Goal: Task Accomplishment & Management: Manage account settings

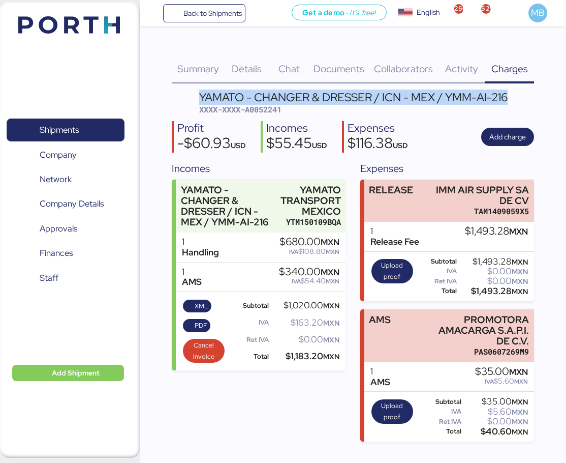
drag, startPoint x: 511, startPoint y: 96, endPoint x: 200, endPoint y: 100, distance: 310.6
click at [200, 99] on header "YAMATO - CHANGER & DRESSER / ICN - MEX / YMM-AI-216 XXXX-XXXX-A0052241" at bounding box center [353, 104] width 362 height 24
copy div "YAMATO - CHANGER & DRESSER / ICN - MEX / YMM-AI-216"
click at [78, 125] on span "Shipments" at bounding box center [59, 130] width 39 height 15
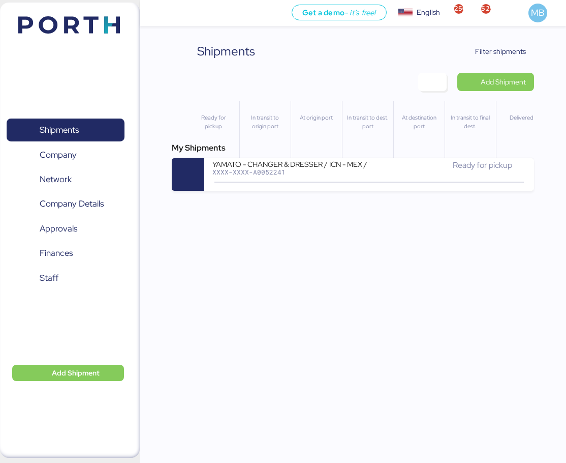
click at [498, 51] on span "Filter shipments" at bounding box center [500, 51] width 51 height 12
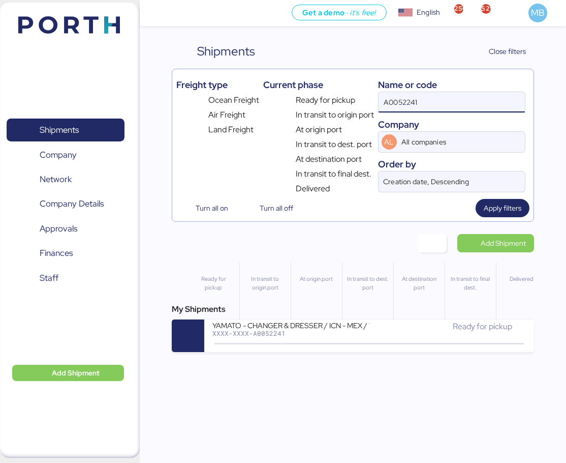
drag, startPoint x: 442, startPoint y: 103, endPoint x: 354, endPoint y: 103, distance: 87.9
click at [354, 103] on div "Freight type Ocean Freight Air Freight Land Freight Current phase Ready for pic…" at bounding box center [352, 134] width 353 height 122
paste input "YAMATO - CHANGER & DRESSER / ICN - MEX / YMM-AI-216"
type input "YAMATO - CHANGER & DRESSER / ICN - MEX / YMM-AI-216"
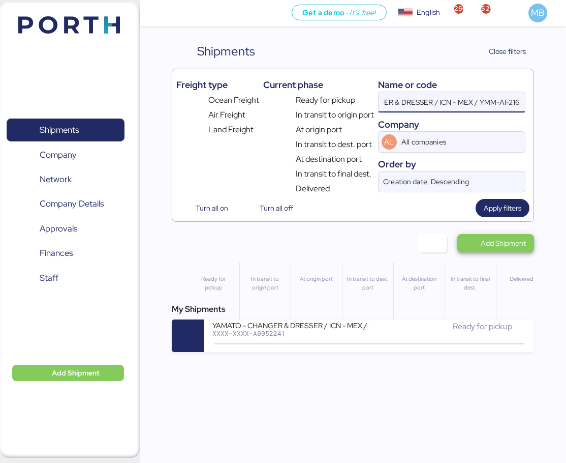
click at [504, 246] on span "Add Shipment" at bounding box center [503, 243] width 45 height 12
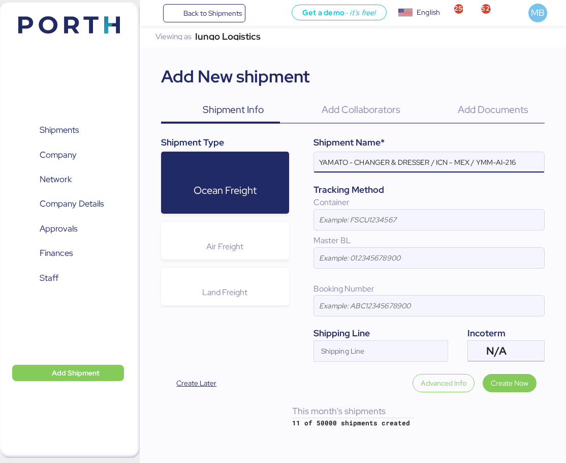
type input "YAMATO - CHANGER & DRESSER / ICN - MEX / YMM-AI-216"
click at [517, 357] on div "N/A" at bounding box center [505, 351] width 37 height 20
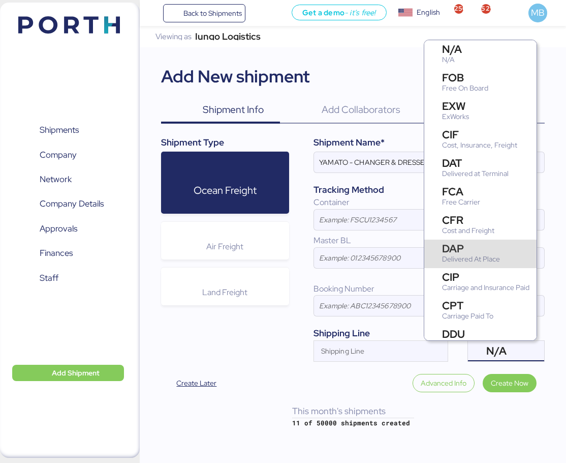
click at [478, 240] on div "DAP Delivered At Place" at bounding box center [480, 253] width 112 height 28
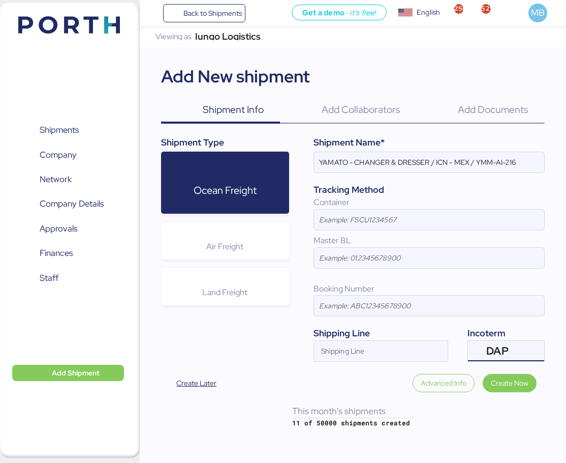
click at [236, 250] on span "Air Freight" at bounding box center [224, 246] width 37 height 11
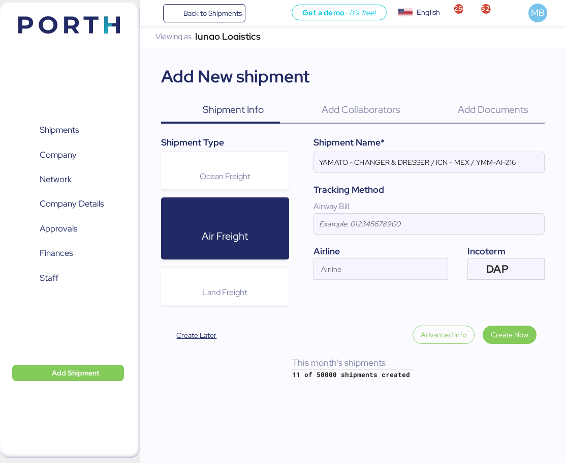
click at [373, 274] on input "Airline" at bounding box center [372, 272] width 116 height 12
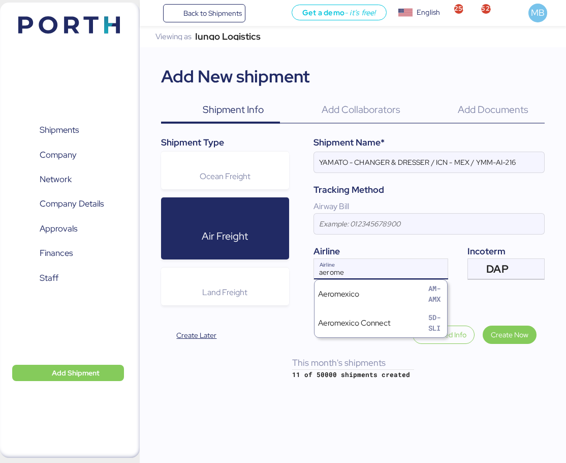
type input "aeromex"
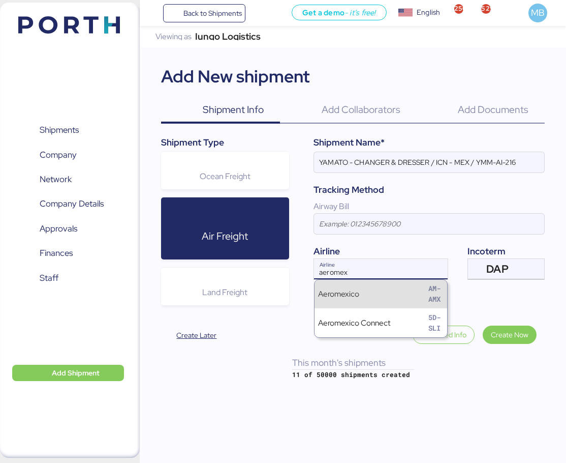
click at [373, 292] on div "Aeromexico AM-AMX" at bounding box center [381, 294] width 133 height 29
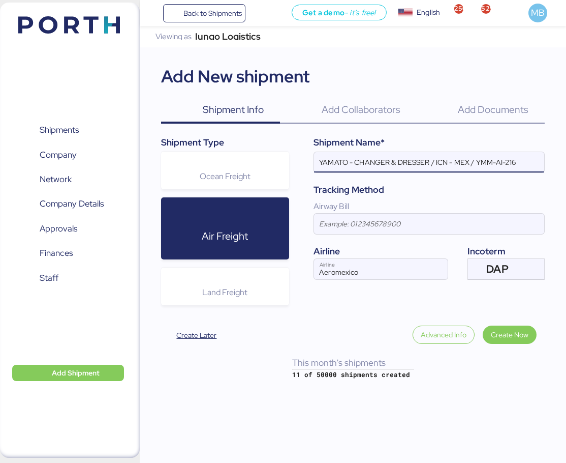
click at [419, 155] on input "YAMATO - CHANGER & DRESSER / ICN - MEX / YMM-AI-216" at bounding box center [429, 162] width 230 height 20
paste input "NIDEC"
click at [386, 160] on input "YAMATO - NIDEC / ICN - MEX / YMM-AI-216" at bounding box center [429, 162] width 230 height 20
click at [409, 161] on input "YAMATO - NIDEC / NRT - MEX / YMM-AI-216" at bounding box center [429, 162] width 230 height 20
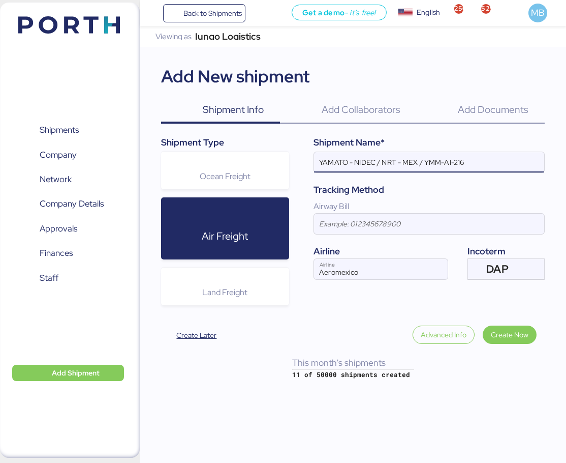
click at [409, 161] on input "YAMATO - NIDEC / NRT - MEX / YMM-AI-216" at bounding box center [429, 162] width 230 height 20
click at [476, 163] on input "YAMATO - NIDEC / NRT - GDL / YMM-AI-216" at bounding box center [429, 162] width 230 height 20
paste input "YMM-AI-224"
type input "YAMATO - NIDEC / NRT - GDL / YMM-AI-224"
click at [506, 329] on span "Create Now" at bounding box center [510, 334] width 38 height 12
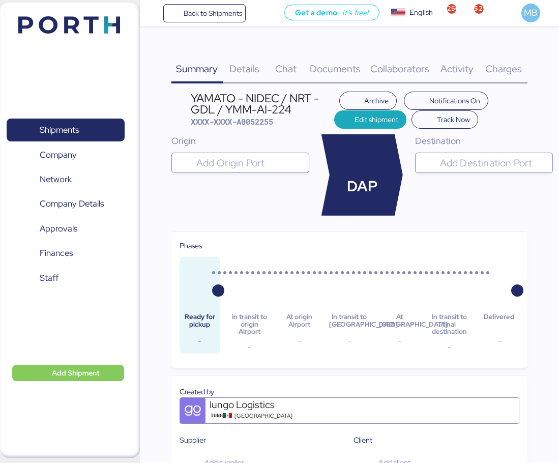
click at [239, 161] on input "search" at bounding box center [249, 163] width 110 height 12
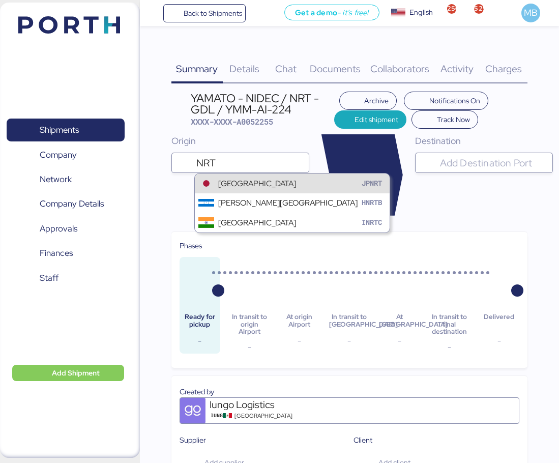
type input "NRT"
click at [260, 185] on div "[GEOGRAPHIC_DATA]" at bounding box center [257, 183] width 78 height 12
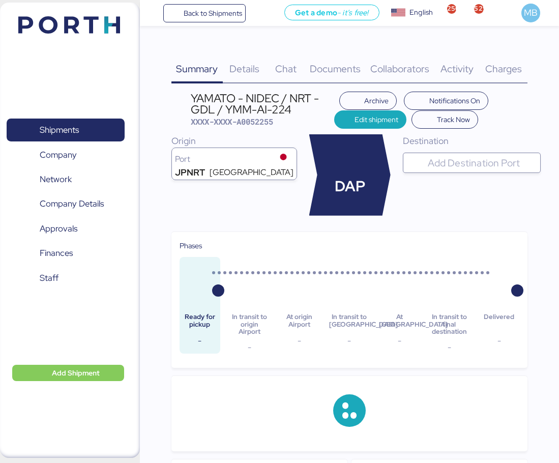
click at [469, 155] on div at bounding box center [481, 163] width 110 height 20
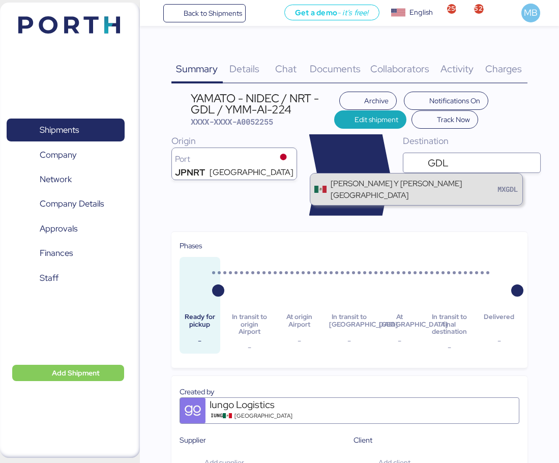
type input "GDL"
click at [445, 188] on div "[PERSON_NAME] Y [PERSON_NAME][GEOGRAPHIC_DATA]" at bounding box center [413, 188] width 166 height 23
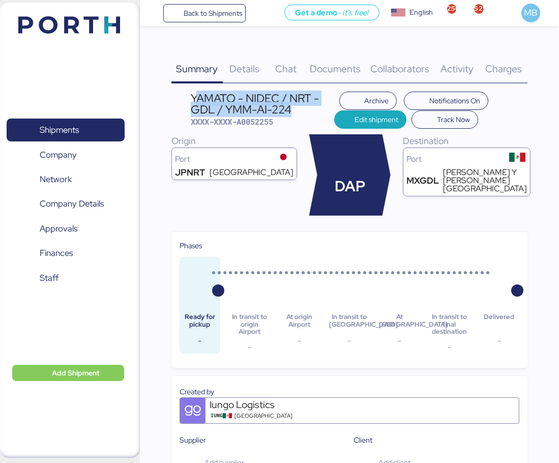
drag, startPoint x: 293, startPoint y: 108, endPoint x: 194, endPoint y: 96, distance: 100.3
click at [194, 96] on div "YAMATO - NIDEC / NRT - GDL / YMM-AI-224" at bounding box center [262, 104] width 143 height 23
click at [237, 69] on span "Details" at bounding box center [244, 68] width 30 height 13
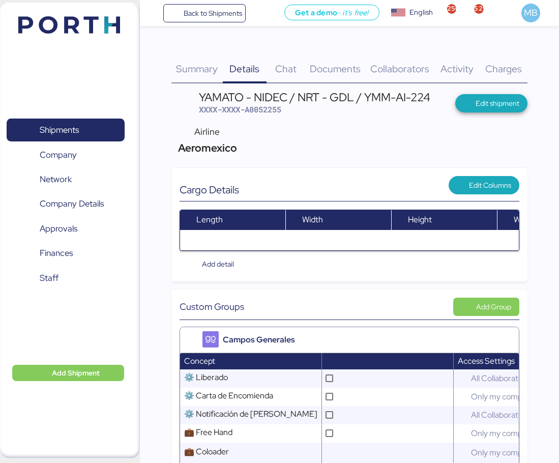
click at [482, 102] on span "Edit shipment" at bounding box center [497, 103] width 44 height 12
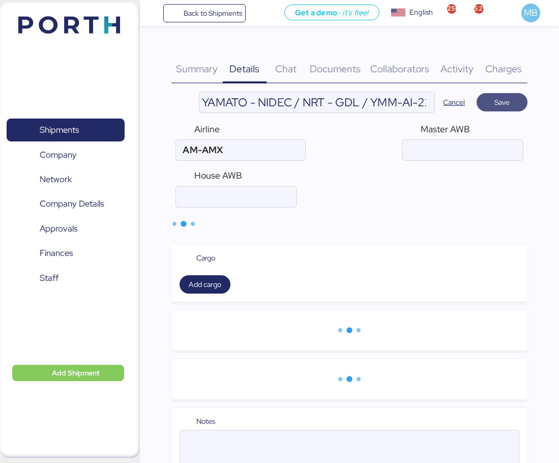
type input "Aeromexico"
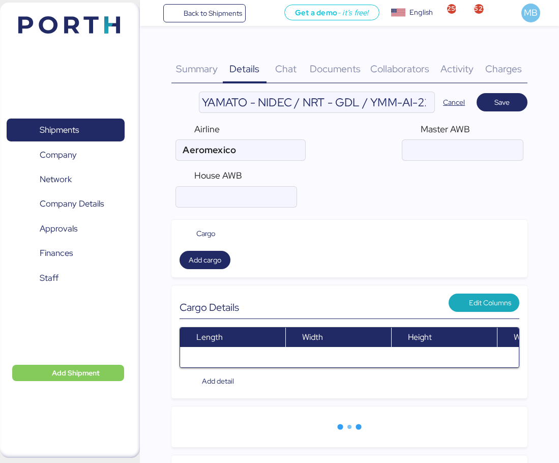
click at [456, 142] on input "air" at bounding box center [462, 150] width 120 height 20
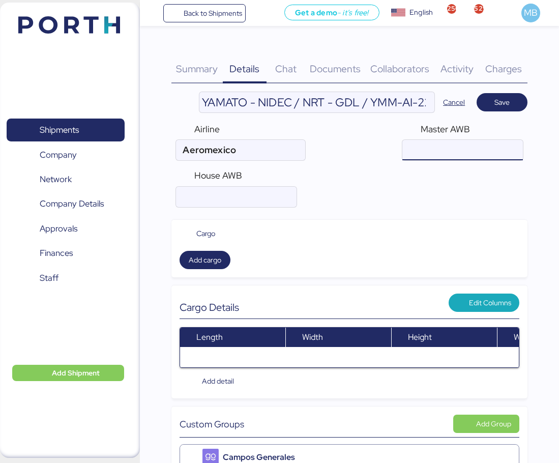
click at [211, 189] on input "air" at bounding box center [236, 197] width 120 height 20
paste input "YTJ61012365"
type input "YTJ61012365"
click at [456, 153] on input "air" at bounding box center [462, 150] width 120 height 20
paste input "139486991262"
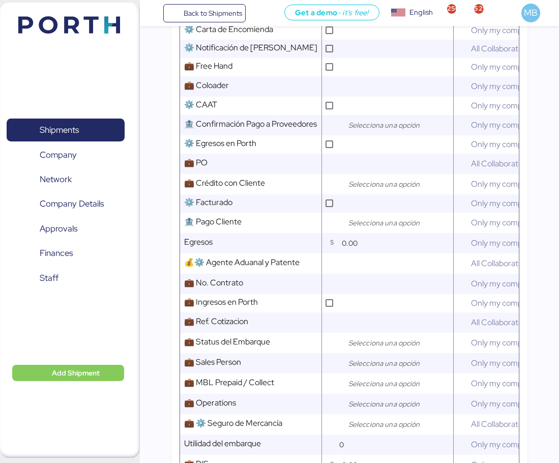
scroll to position [508, 0]
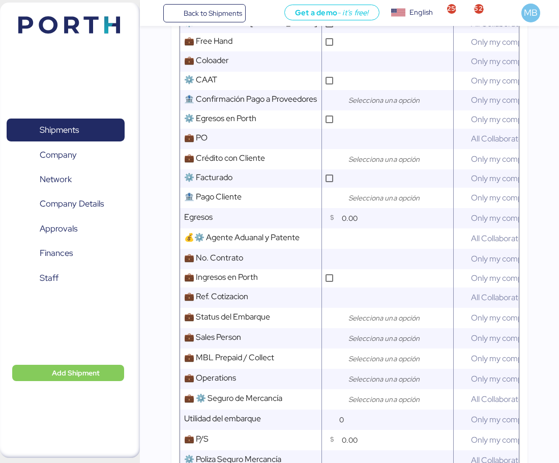
type input "139486991262"
click at [375, 165] on input "search" at bounding box center [399, 159] width 107 height 12
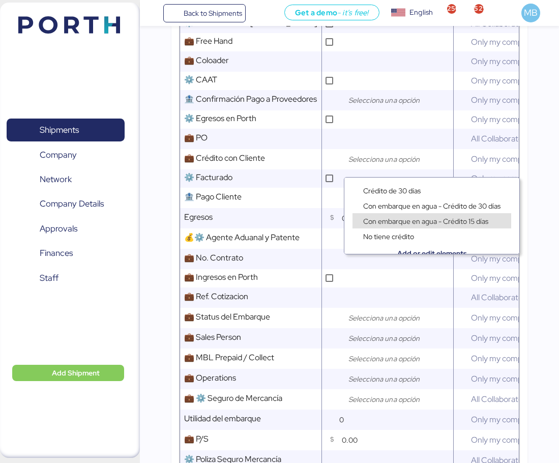
click at [449, 221] on span "Con embarque en agua - Crédito 15 días" at bounding box center [425, 221] width 125 height 9
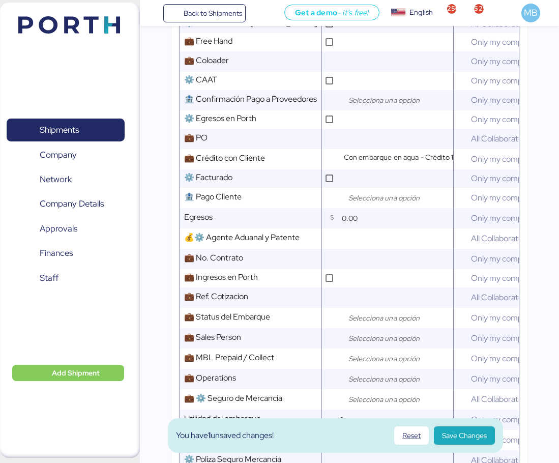
click at [353, 335] on div at bounding box center [397, 338] width 112 height 20
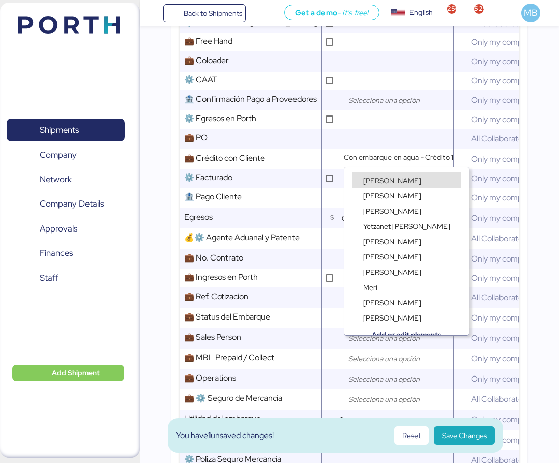
click at [394, 175] on div "[PERSON_NAME]" at bounding box center [391, 180] width 63 height 10
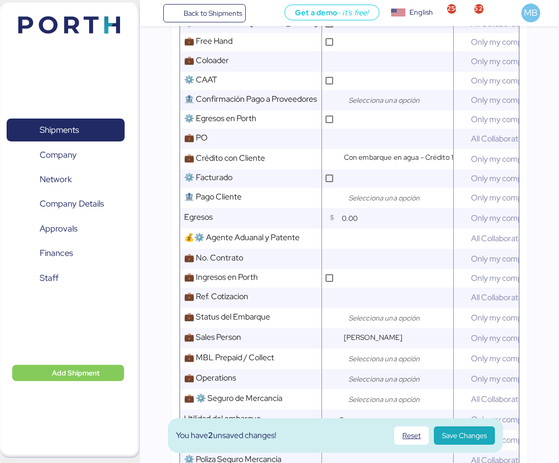
click at [377, 382] on input "search" at bounding box center [399, 379] width 107 height 12
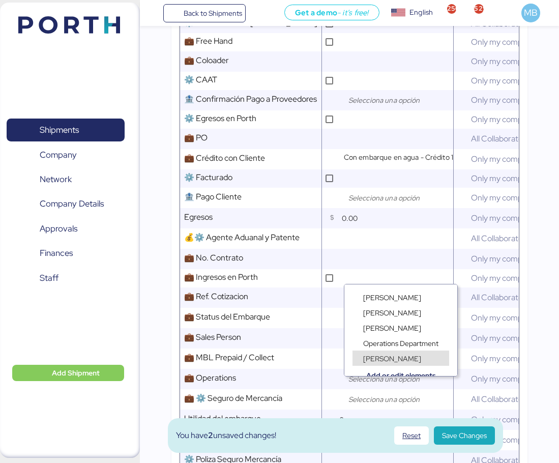
click at [390, 358] on span "[PERSON_NAME]" at bounding box center [392, 358] width 58 height 9
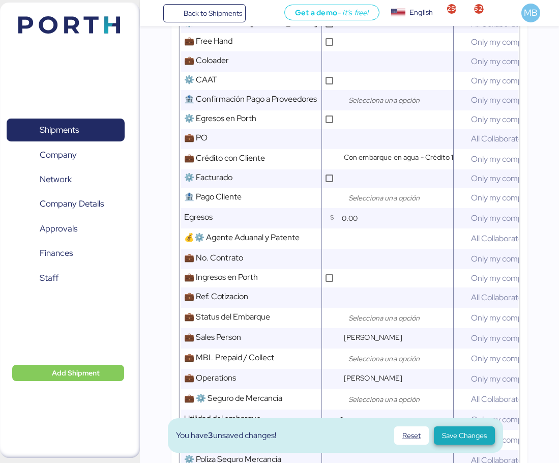
click at [458, 437] on span "Save Changes" at bounding box center [464, 435] width 45 height 12
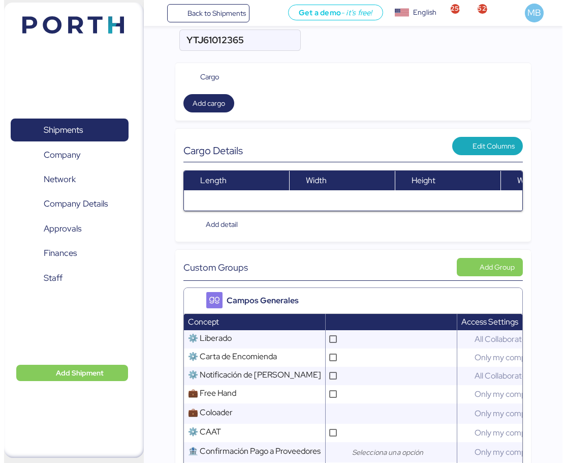
scroll to position [0, 0]
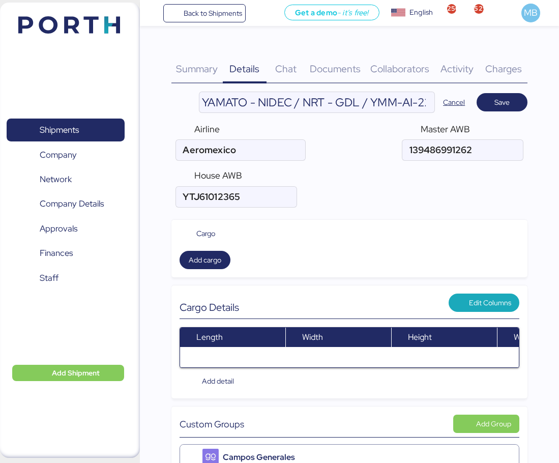
click at [339, 73] on span "Documents" at bounding box center [335, 68] width 51 height 13
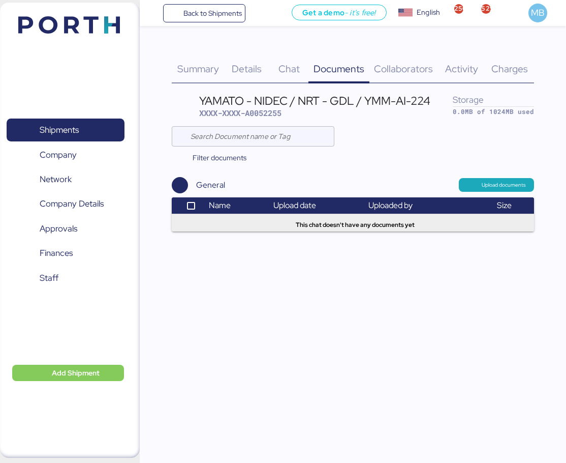
click at [485, 186] on span "Upload documents" at bounding box center [504, 184] width 44 height 9
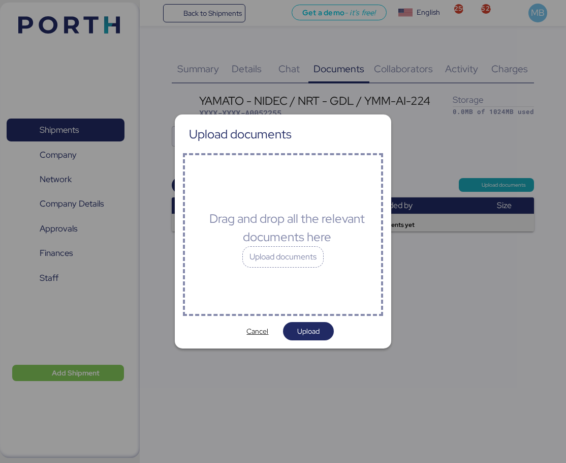
click at [295, 254] on div "Upload documents" at bounding box center [282, 256] width 81 height 21
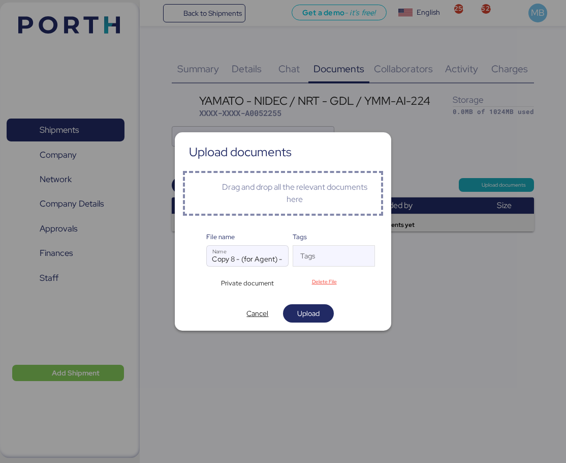
click at [316, 311] on span "Upload" at bounding box center [308, 313] width 22 height 12
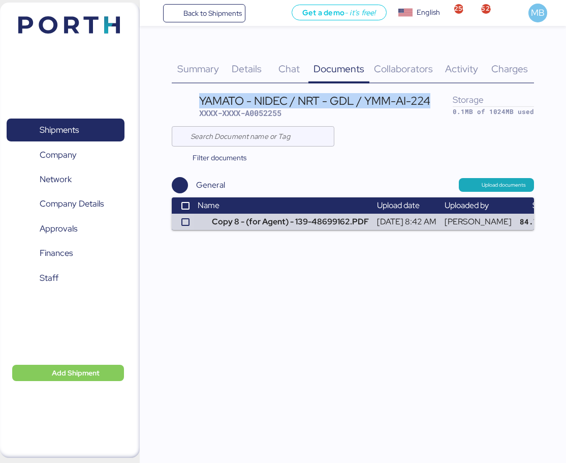
drag, startPoint x: 433, startPoint y: 99, endPoint x: 175, endPoint y: 101, distance: 257.8
click at [175, 101] on header "YAMATO - NIDEC / NRT - GDL / YMM-AI-224 XXXX-XXXX-A0052255 Storage 0.1MB of 102…" at bounding box center [353, 106] width 362 height 29
copy div "YAMATO - NIDEC / NRT - GDL / YMM-AI-224"
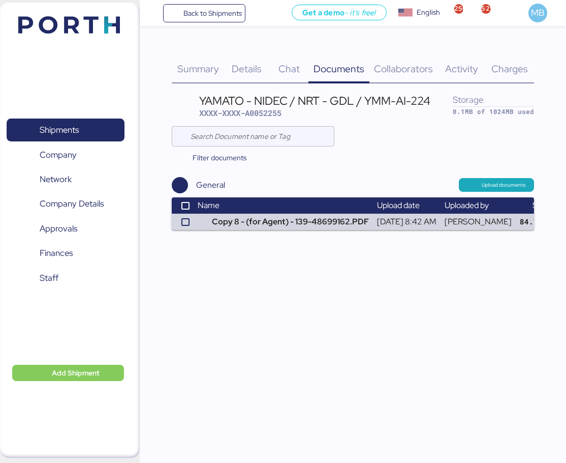
click at [277, 116] on span "XXXX-XXXX-A0052255" at bounding box center [240, 113] width 82 height 10
copy span "A0052255"
click at [258, 66] on span "Details" at bounding box center [247, 68] width 30 height 13
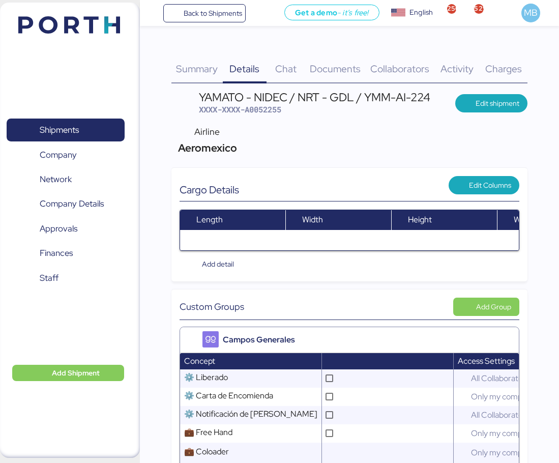
click at [267, 109] on span "XXXX-XXXX-A0052255" at bounding box center [240, 109] width 82 height 10
copy span "A0052255"
click at [96, 129] on span "Shipments" at bounding box center [65, 130] width 109 height 15
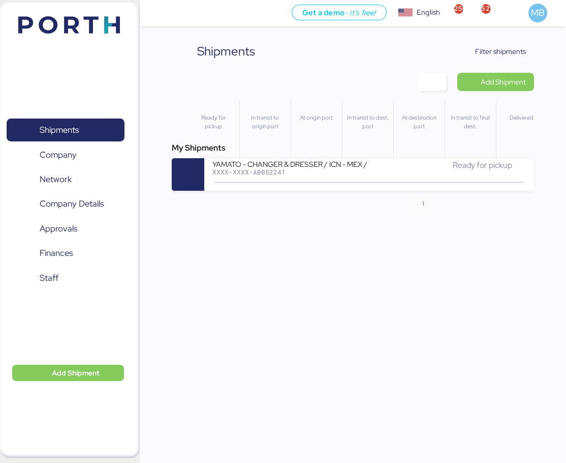
click at [407, 178] on icon at bounding box center [420, 182] width 49 height 11
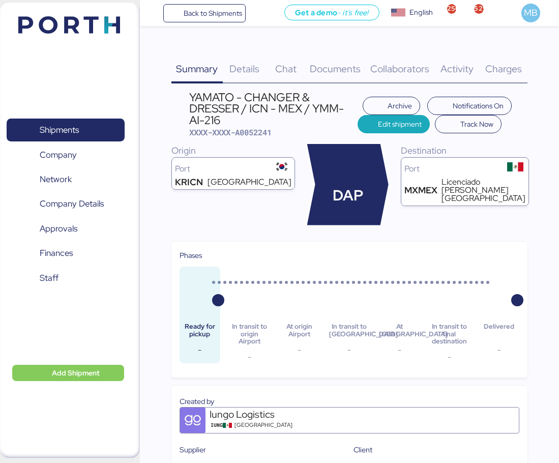
click at [94, 132] on span "Shipments" at bounding box center [65, 130] width 109 height 15
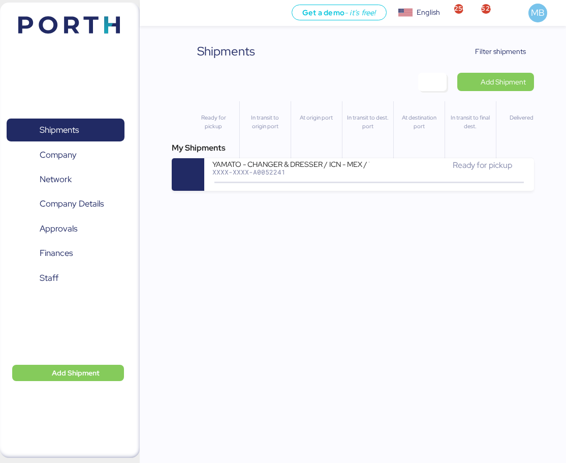
click at [499, 56] on span "Filter shipments" at bounding box center [495, 51] width 64 height 14
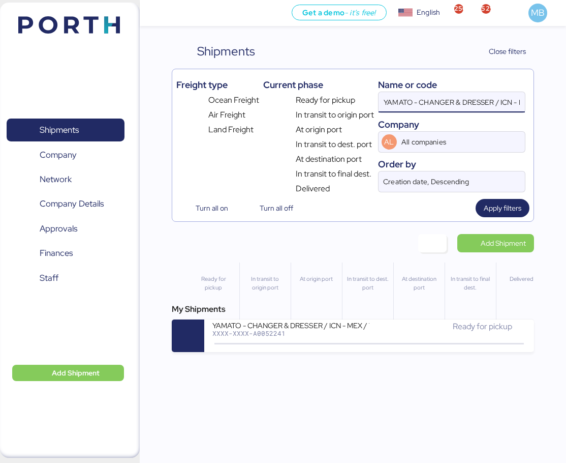
scroll to position [0, 63]
drag, startPoint x: 413, startPoint y: 102, endPoint x: 556, endPoint y: 101, distance: 143.4
click at [556, 101] on div "Shipments Clear Filters Close filters Freight type Ocean Freight Air Freight La…" at bounding box center [283, 176] width 566 height 352
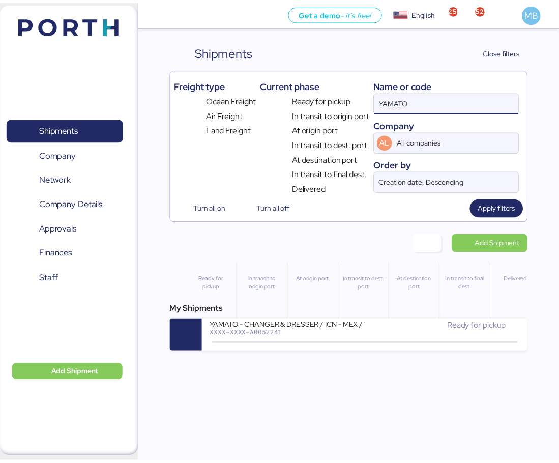
scroll to position [0, 0]
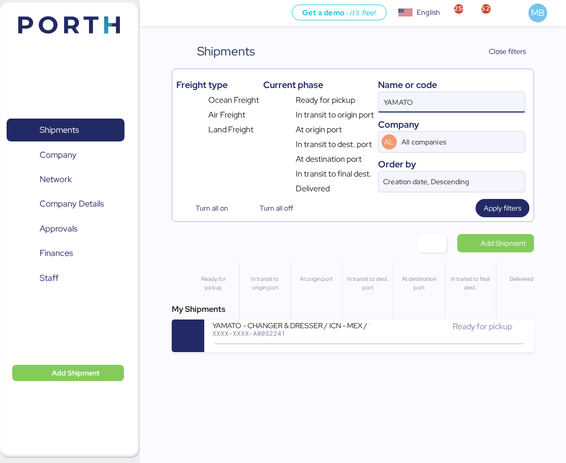
type input "YAMATO"
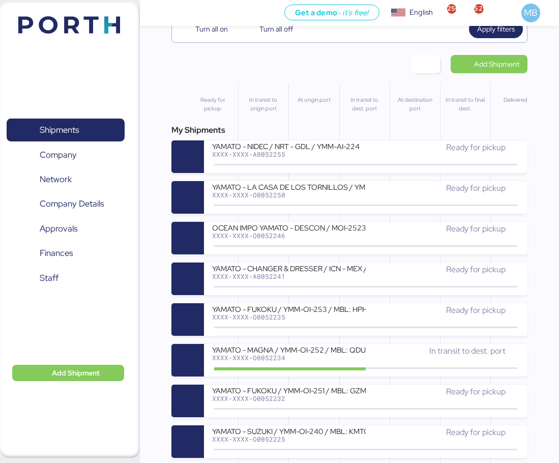
scroll to position [203, 0]
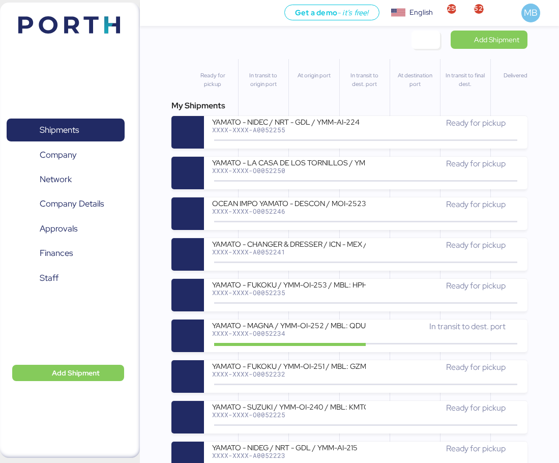
click at [328, 324] on div "YAMATO - MAGNA / YMM-OI-252 / MBL: QDUC25091224 / HBL: QDUC25091224 / LCL" at bounding box center [289, 324] width 154 height 9
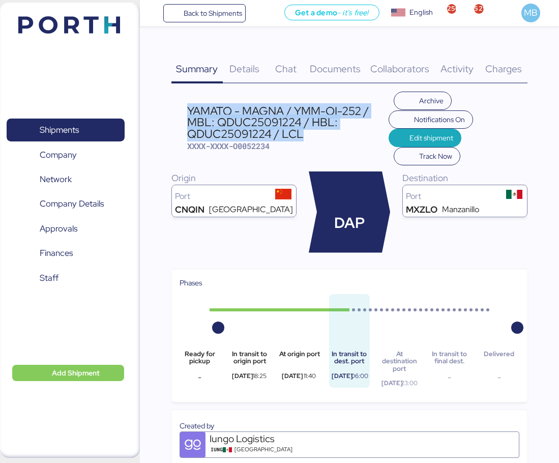
drag, startPoint x: 277, startPoint y: 133, endPoint x: 189, endPoint y: 110, distance: 90.9
click at [189, 110] on div "YAMATO - MAGNA / YMM-OI-252 / MBL: QDUC25091224 / HBL: QDUC25091224 / LCL" at bounding box center [287, 122] width 201 height 34
copy div "YAMATO - MAGNA / YMM-OI-252 / MBL: QDUC25091224 / HBL: QDUC25091224 / LCL"
click at [82, 125] on span "Shipments" at bounding box center [65, 130] width 109 height 15
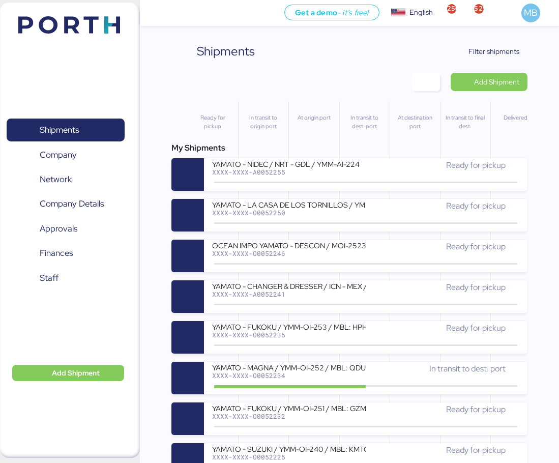
click at [507, 82] on span "Add Shipment" at bounding box center [496, 82] width 45 height 12
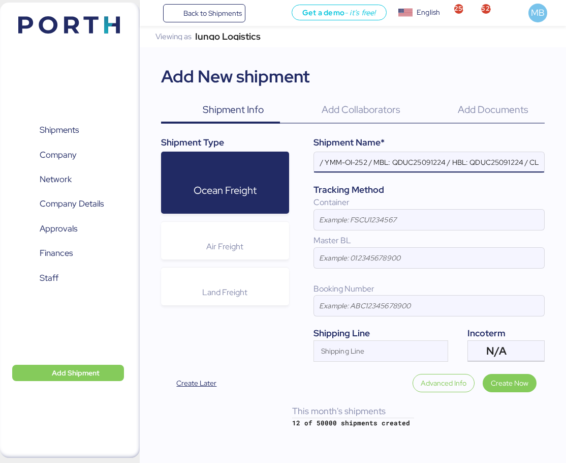
scroll to position [0, 66]
click at [519, 350] on div "N/A" at bounding box center [505, 351] width 37 height 20
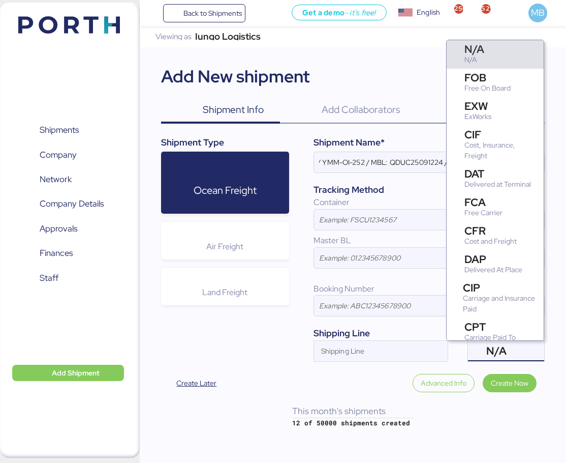
scroll to position [0, 0]
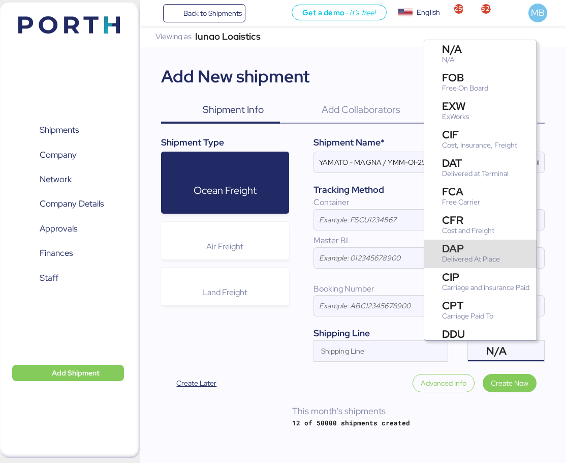
click at [483, 249] on div "DAP" at bounding box center [471, 248] width 58 height 11
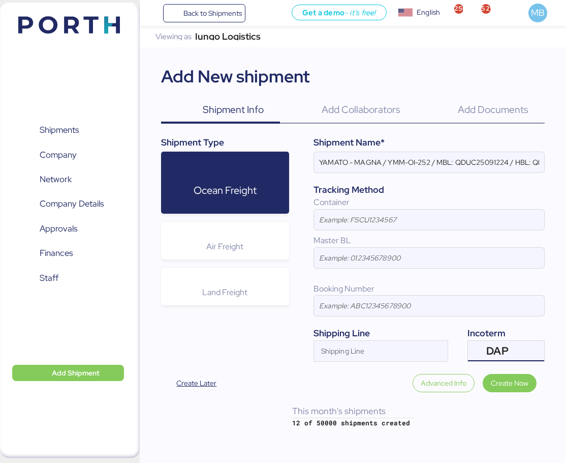
click at [362, 161] on input "YAMATO - MAGNA / YMM-OI-252 / MBL: QDUC25091224 / HBL: QDUC25091224 / FCL" at bounding box center [429, 162] width 230 height 20
paste input "MURATA"
click at [427, 159] on input "[PERSON_NAME] / YMM-OI-252 / MBL: QDUC25091224 / HBL: QDUC25091224 / FCL" at bounding box center [429, 162] width 230 height 20
paste input "YMM-OI-256"
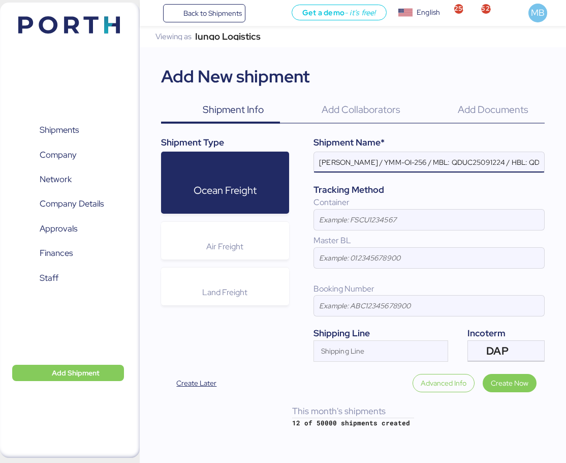
click at [490, 163] on input "[PERSON_NAME] / YMM-OI-256 / MBL: QDUC25091224 / HBL: QDUC25091224 / FCL" at bounding box center [429, 162] width 230 height 20
paste input "ONEYTYOFH2087900"
click at [514, 162] on input "[PERSON_NAME] / YMM-OI-256 / MBL: ONEYTYOFH2087900 / HBL: QDUC25091224 / FCL" at bounding box center [429, 162] width 230 height 20
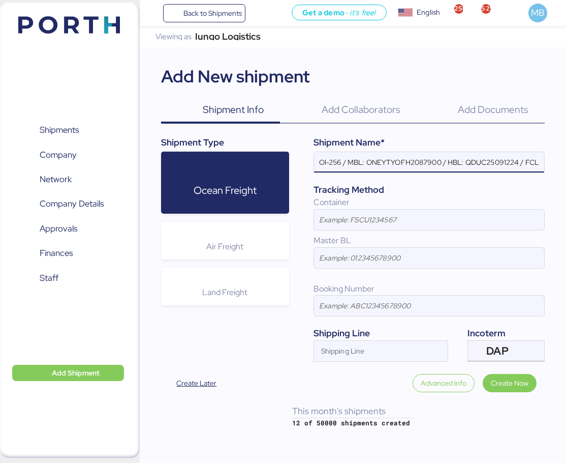
click at [501, 167] on input "[PERSON_NAME] / YMM-OI-256 / MBL: ONEYTYOFH2087900 / HBL: QDUC25091224 / FCL" at bounding box center [429, 162] width 230 height 20
paste input "YTJTGI100176"
type input "[PERSON_NAME] / YMM-OI-256 / MBL: ONEYTYOFH2087900 / HBL: YTJTGI100176 / FCL"
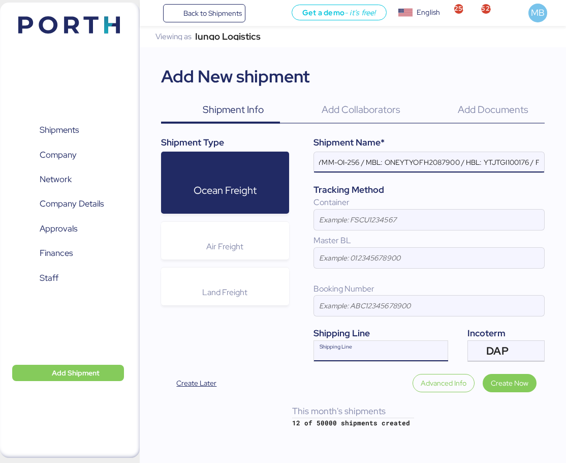
click at [362, 347] on div "Shipping Line" at bounding box center [372, 351] width 116 height 20
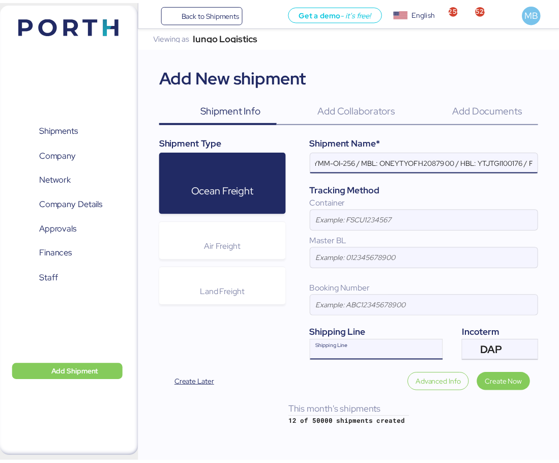
scroll to position [0, 0]
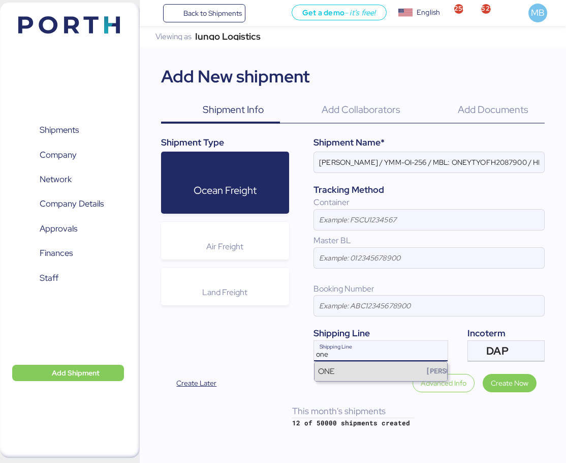
type input "one"
click at [372, 367] on div "ONE [PERSON_NAME]" at bounding box center [381, 370] width 133 height 19
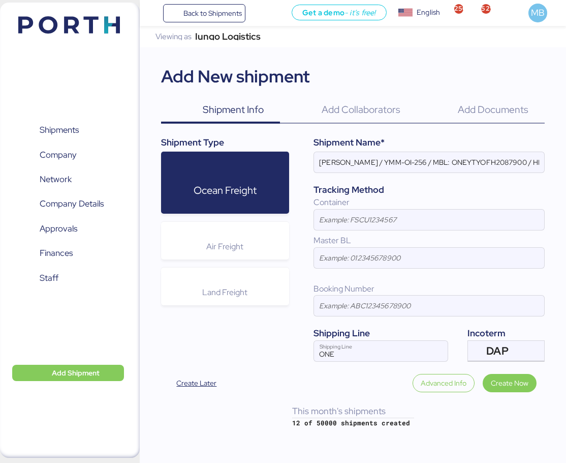
click at [508, 378] on span "Create Now" at bounding box center [510, 383] width 38 height 12
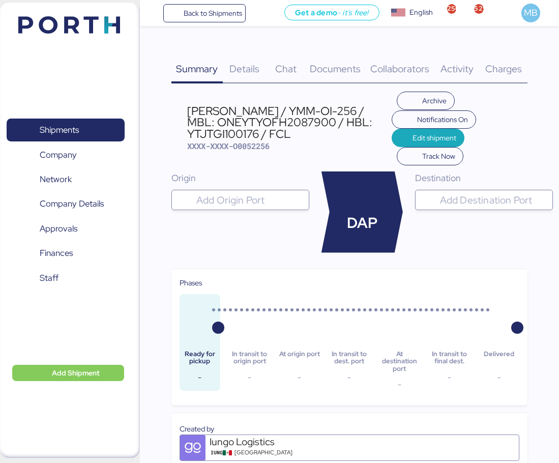
click at [241, 68] on span "Details" at bounding box center [244, 68] width 30 height 13
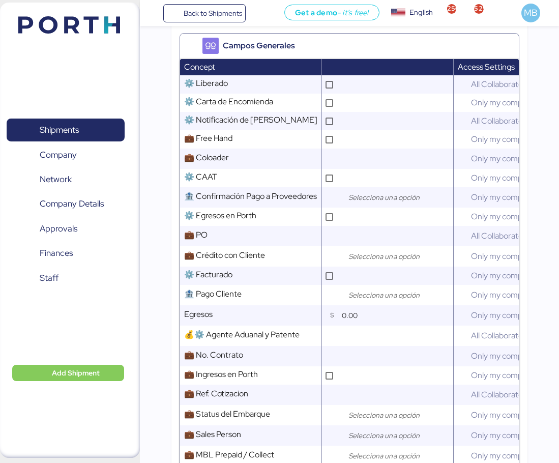
scroll to position [407, 0]
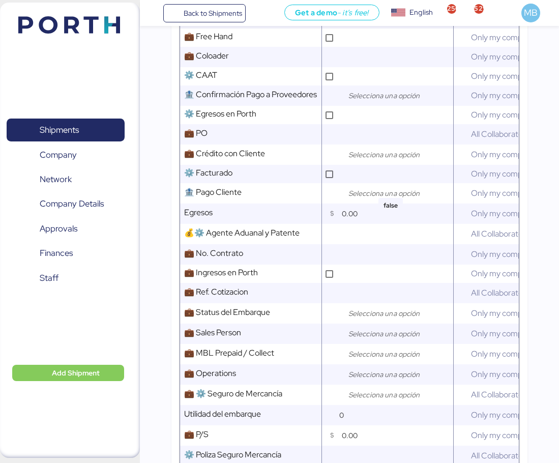
click at [372, 156] on div at bounding box center [397, 154] width 112 height 20
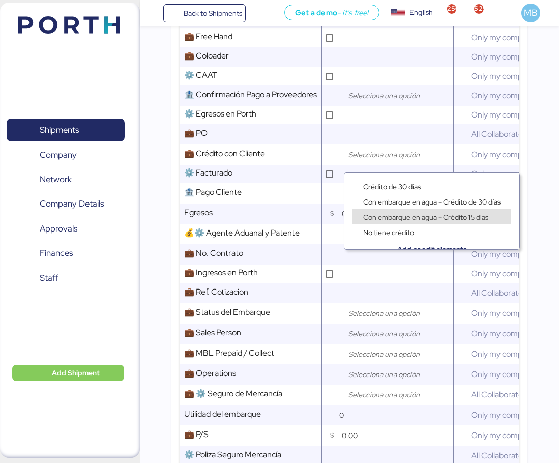
click at [427, 214] on span "Con embarque en agua - Crédito 15 días" at bounding box center [425, 217] width 125 height 9
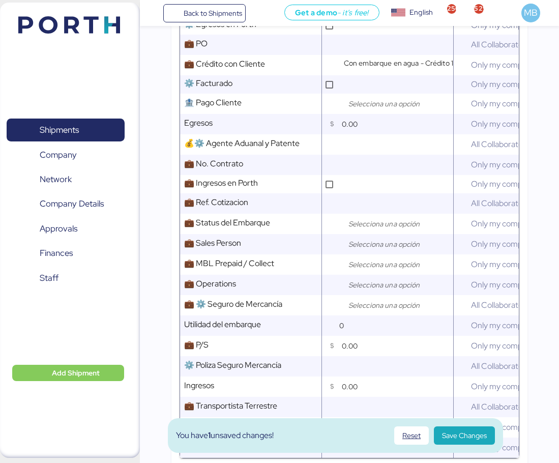
scroll to position [508, 0]
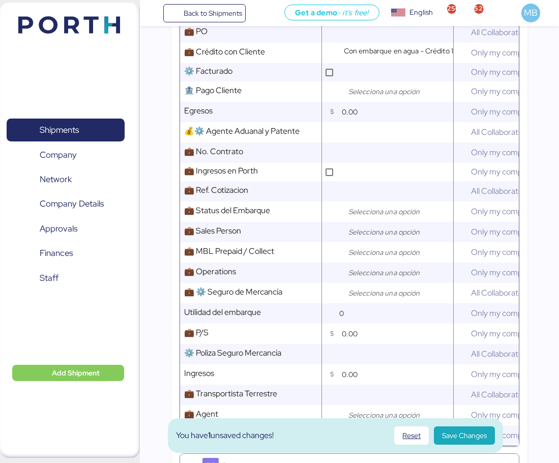
click at [387, 238] on input "search" at bounding box center [399, 232] width 107 height 12
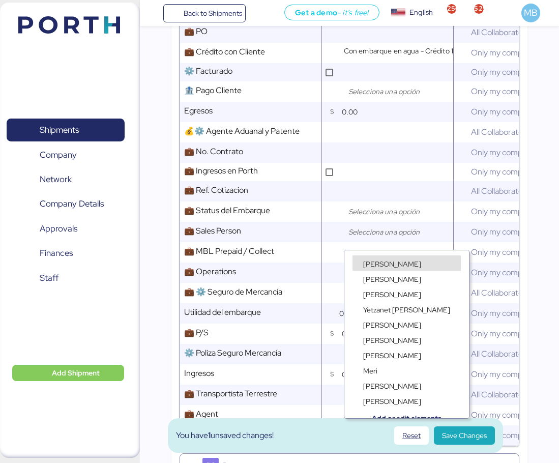
click at [388, 264] on span "[PERSON_NAME]" at bounding box center [392, 263] width 58 height 9
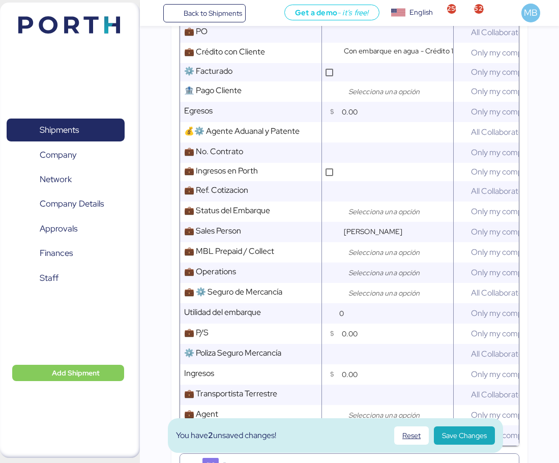
click at [375, 275] on input "search" at bounding box center [399, 272] width 107 height 12
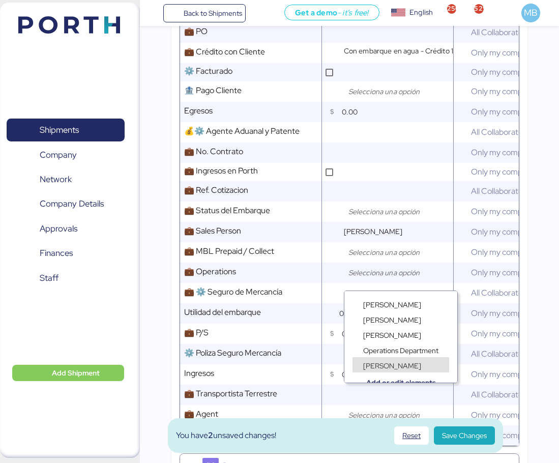
click at [403, 365] on div "[PERSON_NAME]" at bounding box center [391, 365] width 63 height 10
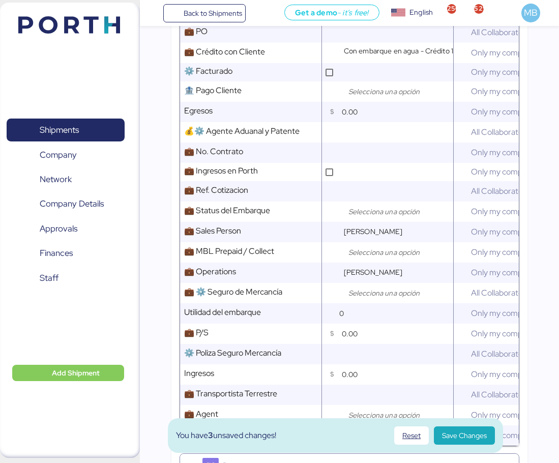
click at [463, 430] on span "Save Changes" at bounding box center [464, 435] width 45 height 12
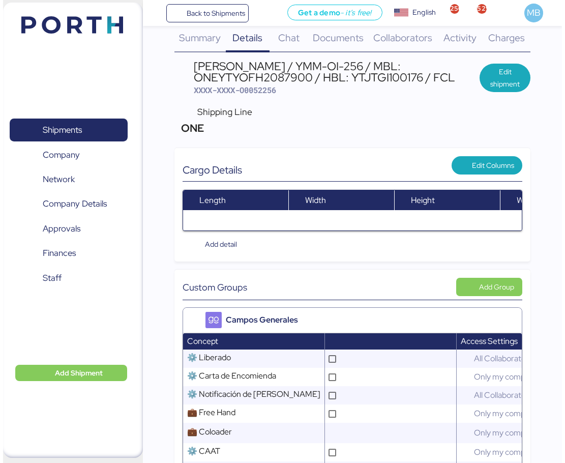
scroll to position [0, 0]
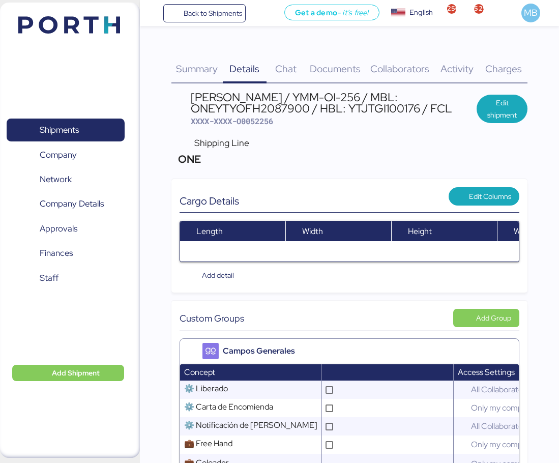
click at [332, 59] on div "Documents 0" at bounding box center [335, 62] width 60 height 41
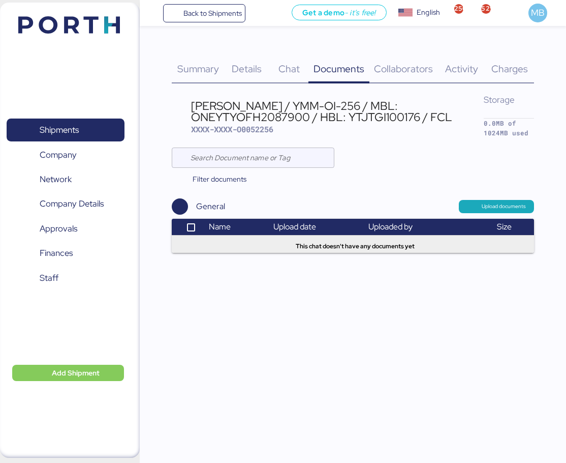
click at [509, 205] on span "Upload documents" at bounding box center [504, 206] width 44 height 9
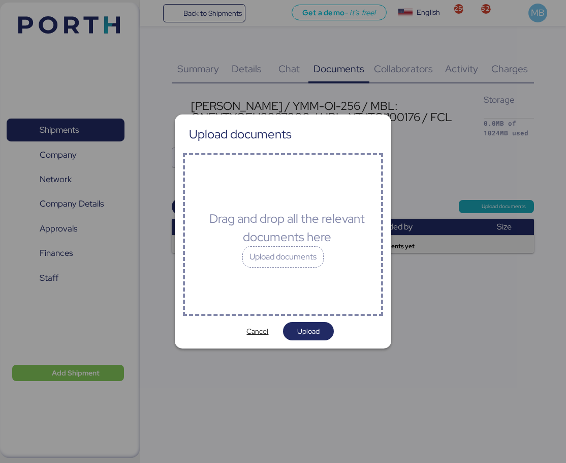
click at [295, 256] on div "Upload documents" at bounding box center [282, 256] width 81 height 21
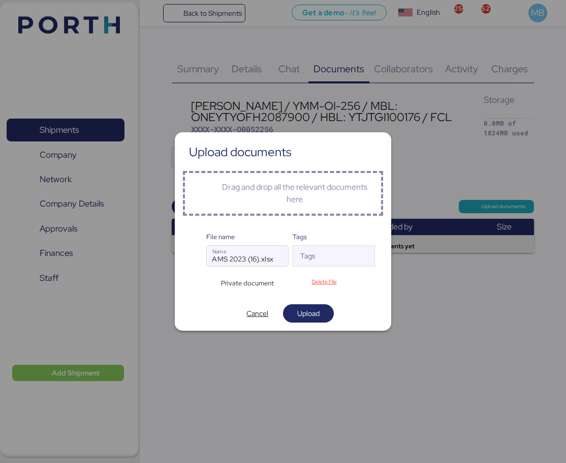
click at [315, 307] on span "Upload" at bounding box center [308, 313] width 22 height 12
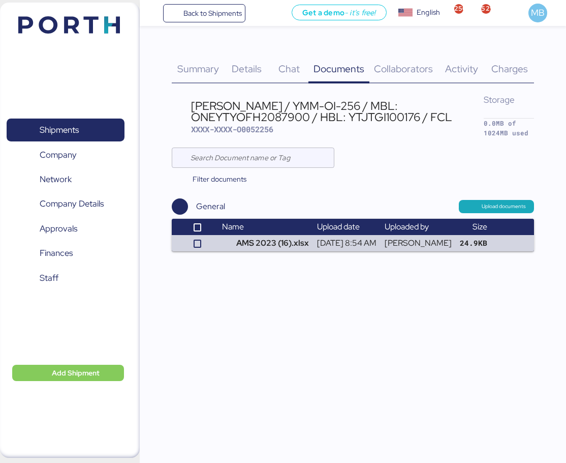
drag, startPoint x: 454, startPoint y: 117, endPoint x: 191, endPoint y: 100, distance: 263.9
click at [191, 100] on header "[PERSON_NAME] / YMM-OI-256 / MBL: ONEYTYOFH2087900 / HBL: YTJTGI100176 / FCL XX…" at bounding box center [353, 117] width 362 height 50
copy div "[PERSON_NAME] / YMM-OI-256 / MBL: ONEYTYOFH2087900 / HBL: YTJTGI100176 / FCL"
click at [274, 130] on span "XXXX-XXXX-O0052256" at bounding box center [232, 129] width 82 height 10
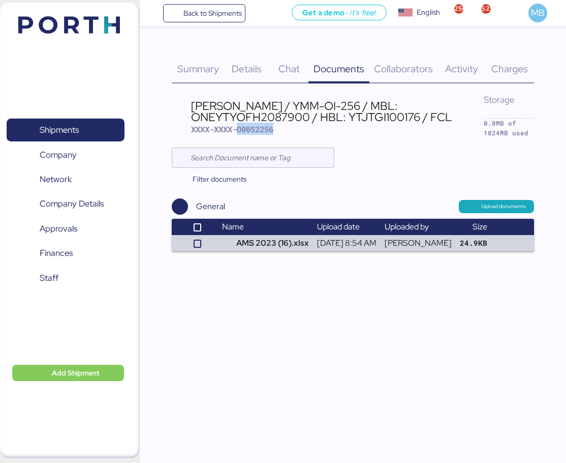
copy span "O0052256"
click at [264, 131] on span "XXXX-XXXX-O0052256" at bounding box center [232, 129] width 82 height 10
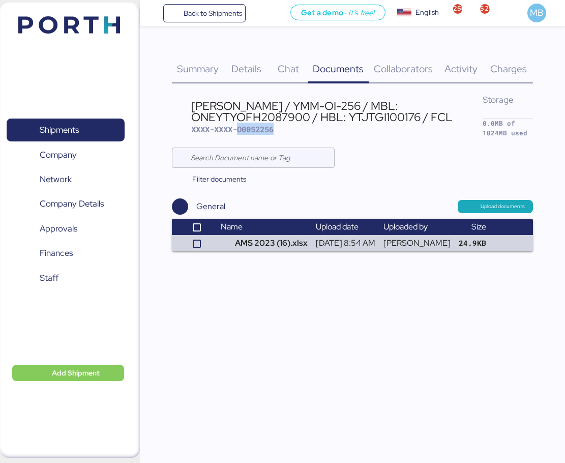
drag, startPoint x: 452, startPoint y: 116, endPoint x: 189, endPoint y: 100, distance: 263.8
click at [189, 100] on header "[PERSON_NAME] / YMM-OI-256 / MBL: ONEYTYOFH2087900 / HBL: YTJTGI100176 / FCL XX…" at bounding box center [352, 117] width 361 height 50
copy div "[PERSON_NAME] / YMM-OI-256 / MBL: ONEYTYOFH2087900 / HBL: YTJTGI100176 / FCL"
click at [90, 127] on span "Shipments" at bounding box center [65, 130] width 109 height 15
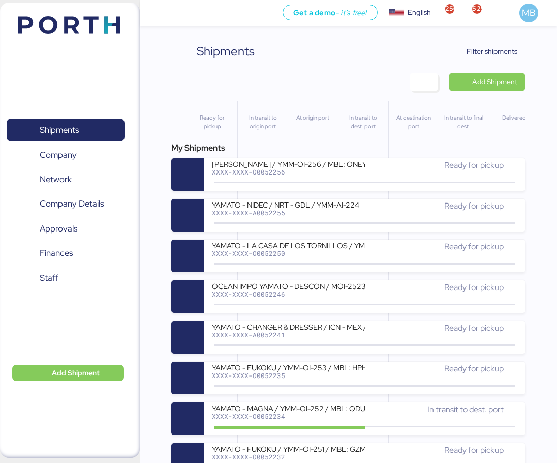
click at [504, 88] on span "Add Shipment" at bounding box center [487, 82] width 60 height 14
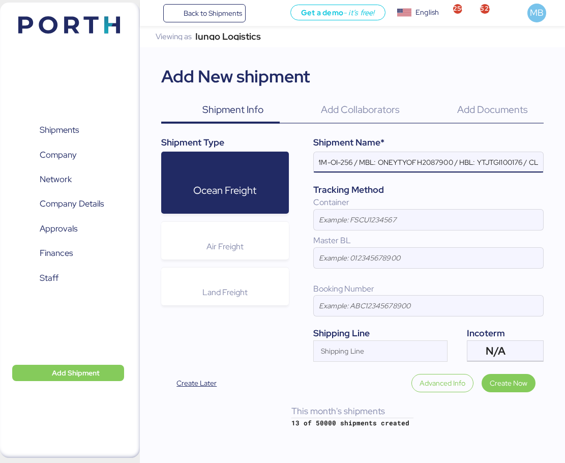
scroll to position [0, 82]
click at [524, 349] on div at bounding box center [532, 351] width 21 height 20
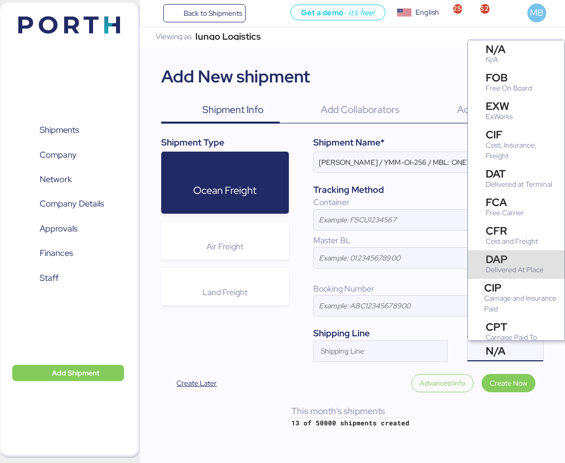
click at [523, 263] on div "DAP" at bounding box center [514, 259] width 58 height 11
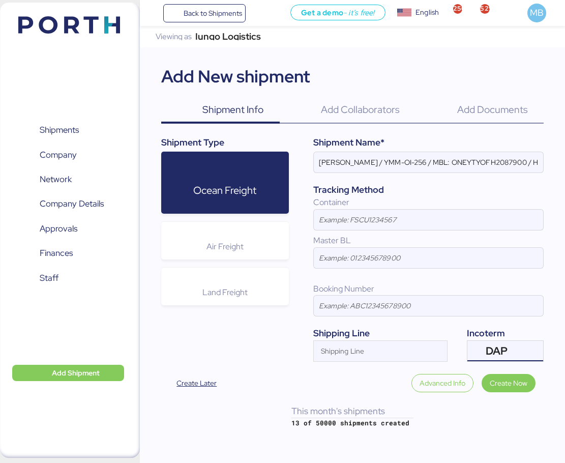
click at [372, 158] on input "[PERSON_NAME] / YMM-OI-256 / MBL: ONEYTYOFH2087900 / HBL: YTJTGI100176 / LCL" at bounding box center [429, 162] width 230 height 20
paste input "BYOKANE"
click at [435, 160] on input "YAMATO - BYOKANE / YMM-OI-256 / MBL: ONEYTYOFH2087900 / HBL: YTJTGI100176 / LCL" at bounding box center [429, 162] width 230 height 20
paste input "YMM-OI-257"
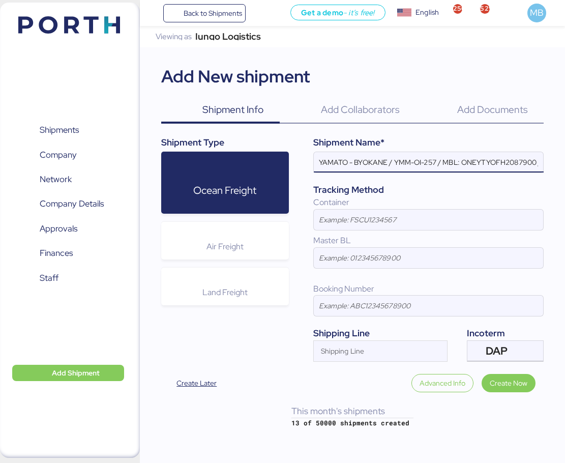
click at [499, 158] on input "YAMATO - BYOKANE / YMM-OI-257 / MBL: ONEYTYOFH2087900 / HBL: YTJTGI100176 / LCL" at bounding box center [429, 162] width 230 height 20
paste input "TYOZLO250916292"
click at [462, 167] on input "YAMATO - BYOKANE / YMM-OI-257 / MBL: TYOZLO250916292 / HBL: YTJTGI100176 / LCL" at bounding box center [429, 162] width 230 height 20
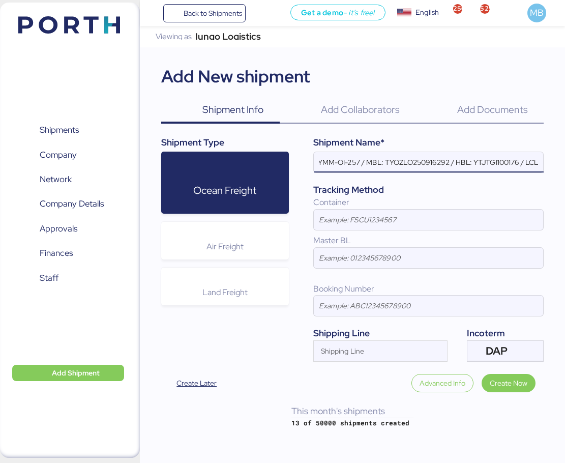
click at [486, 158] on input "YAMATO - BYOKANE / YMM-OI-257 / MBL: TYOZLO250916292 / HBL: YTJTGI100176 / LCL" at bounding box center [429, 162] width 230 height 20
paste input "YTJTYO101457"
type input "YAMATO - BYOKANE / YMM-OI-257 / MBL: TYOZLO250916292 / HBL: YTJTYO101457 / LCL"
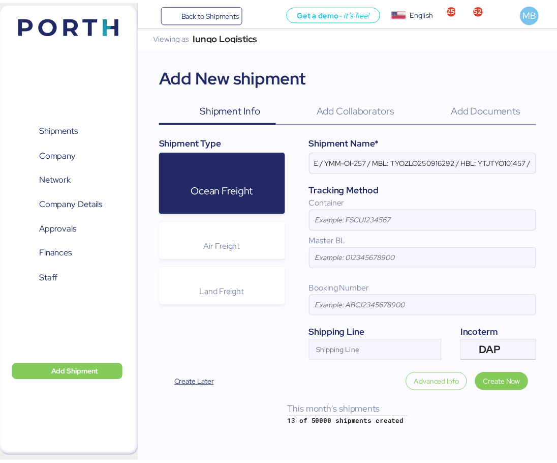
scroll to position [0, 0]
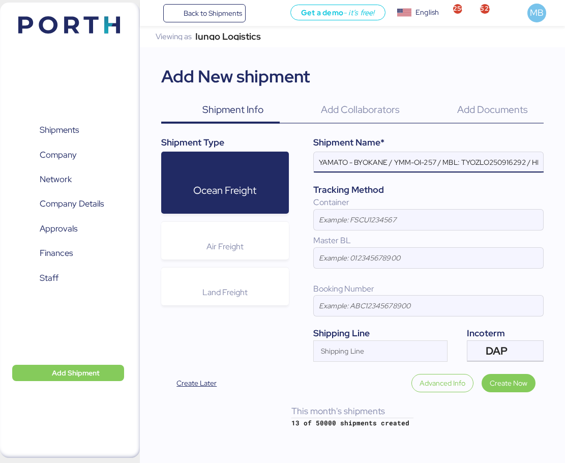
click at [364, 213] on input at bounding box center [429, 219] width 230 height 20
paste input "TXGU8700987"
type input "TXGU8700987"
click at [507, 381] on span "Create Now" at bounding box center [509, 383] width 38 height 12
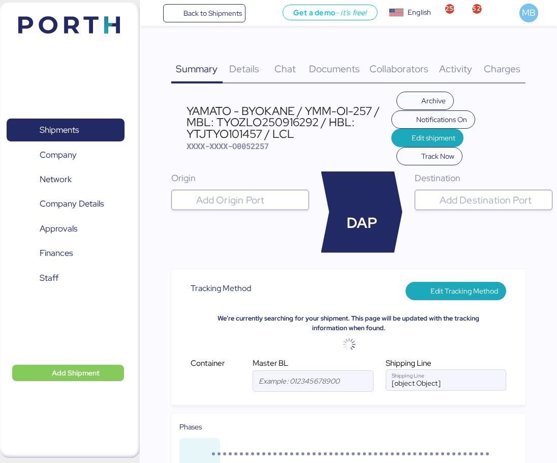
click at [226, 193] on div at bounding box center [249, 200] width 110 height 20
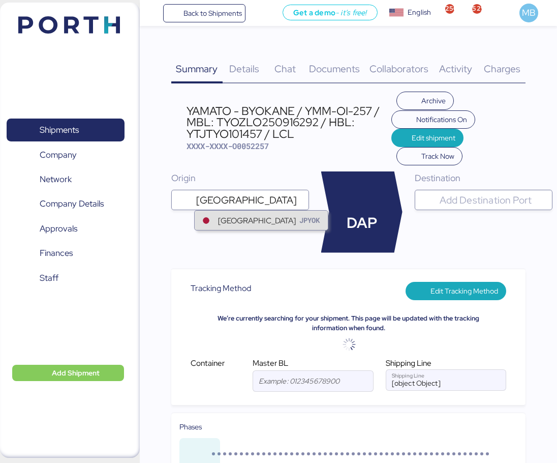
type input "[GEOGRAPHIC_DATA]"
click at [228, 220] on div "[GEOGRAPHIC_DATA]" at bounding box center [257, 221] width 78 height 12
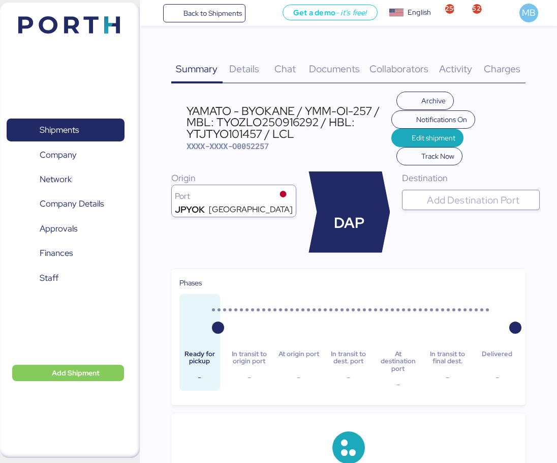
click at [444, 196] on input "search" at bounding box center [480, 200] width 110 height 12
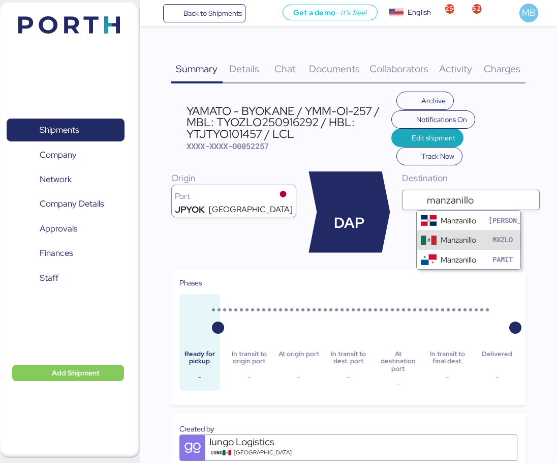
type input "manzanillo"
click at [447, 236] on div "Manzanillo" at bounding box center [459, 240] width 36 height 12
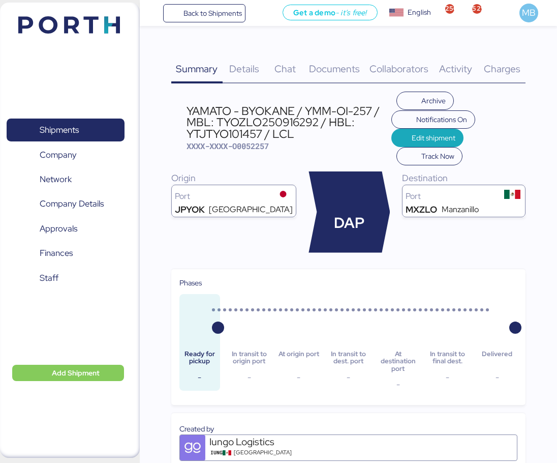
click at [242, 63] on span "Details" at bounding box center [244, 68] width 30 height 13
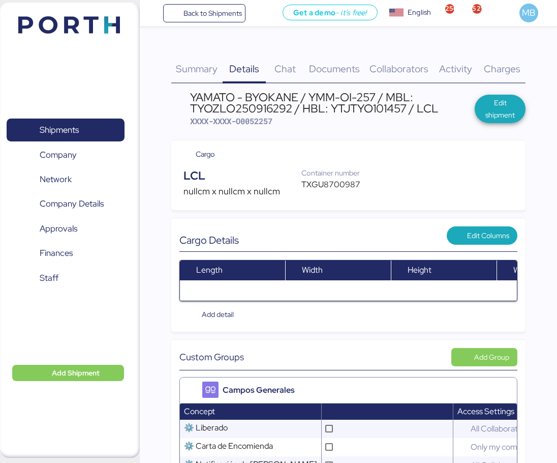
click at [502, 107] on span "Edit shipment" at bounding box center [500, 109] width 35 height 24
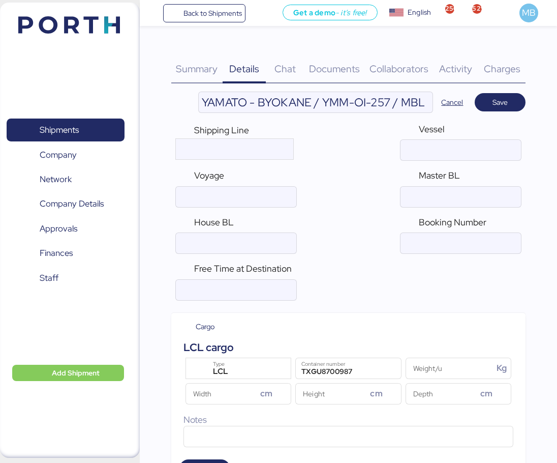
click at [381, 104] on input "YAMATO - BYOKANE / YMM-OI-257 / MBL: TYOZLO250916292 / HBL: YTJTYO101457 / LCL" at bounding box center [316, 102] width 234 height 20
click at [357, 104] on input "YAMATO - BYOKANE / YMM-OI-257 / MBL: TYOZLO250916292 / HBL: YTJTYO101457 / LCL" at bounding box center [316, 102] width 234 height 20
click at [219, 237] on input "ocean" at bounding box center [236, 243] width 120 height 20
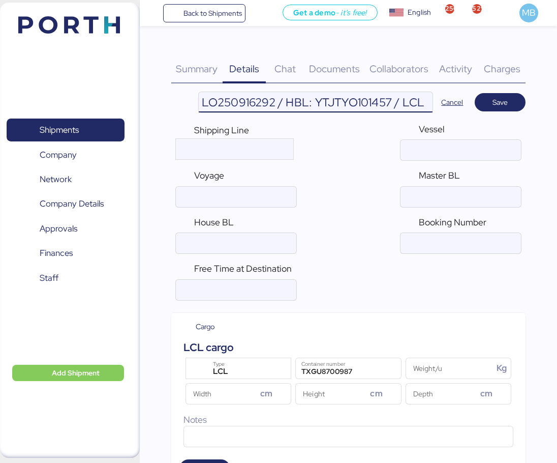
scroll to position [0, 0]
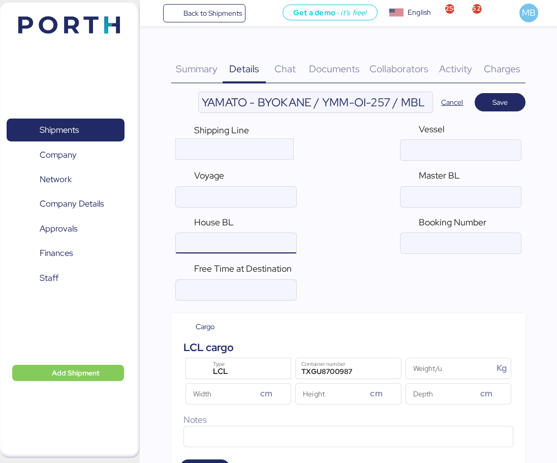
paste input "YTJTYO101457"
type input "YTJTYO101457"
click at [386, 100] on input "YAMATO - BYOKANE / YMM-OI-257 / MBL: TYOZLO250916292 / HBL: YTJTYO101457 / LCL" at bounding box center [316, 102] width 234 height 20
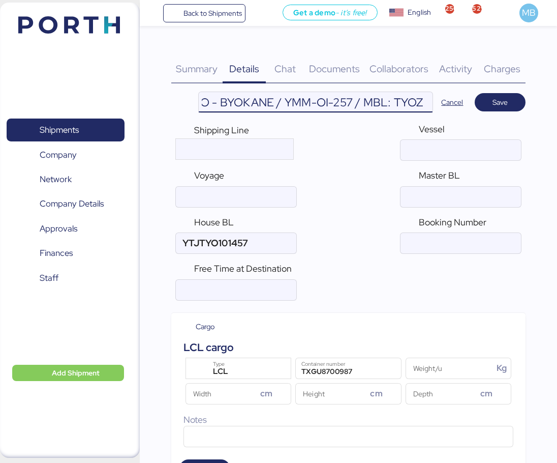
scroll to position [0, 44]
click at [372, 100] on input "YAMATO - BYOKANE / YMM-OI-257 / MBL: TYOZLO250916292 / HBL: YTJTYO101457 / LCL" at bounding box center [316, 102] width 234 height 20
click at [390, 102] on input "YAMATO - BYOKANE / YMM-OI-257 / MBL: TYOZLO250916292 / HBL: YTJTYO101457 / LCL" at bounding box center [316, 102] width 234 height 20
click at [455, 195] on input "ocean" at bounding box center [461, 197] width 120 height 20
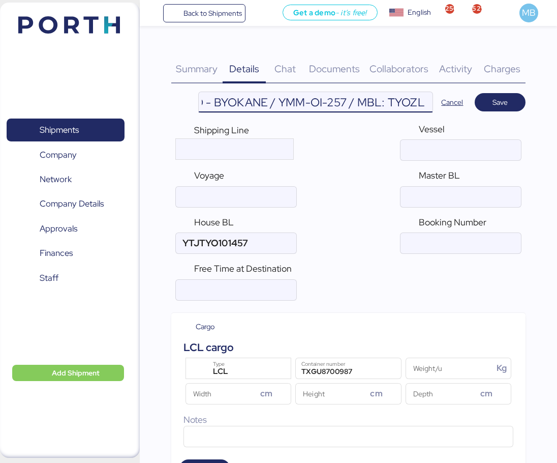
scroll to position [0, 0]
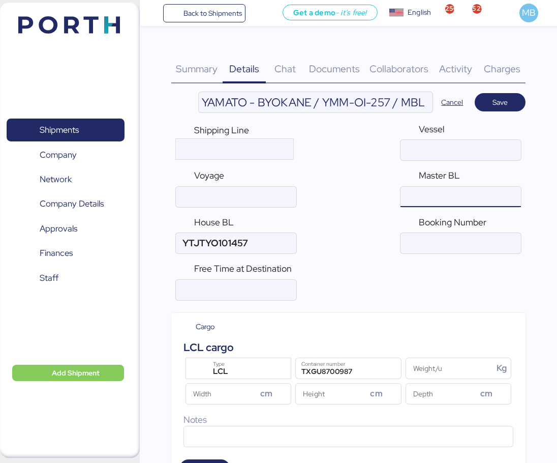
paste input "TYOZLO250916292"
type input "TYOZLO250916292"
click at [497, 99] on span "Save" at bounding box center [500, 102] width 15 height 12
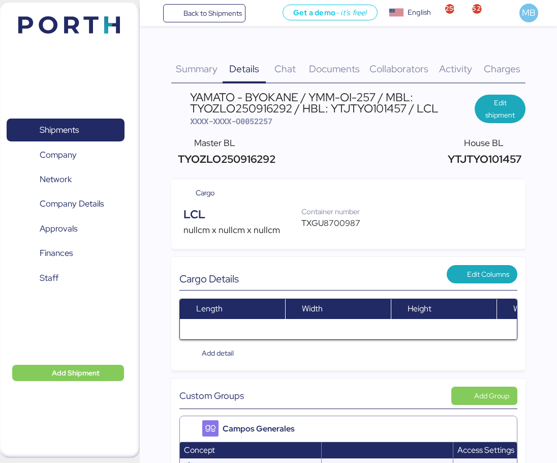
click at [334, 66] on span "Documents" at bounding box center [334, 68] width 51 height 13
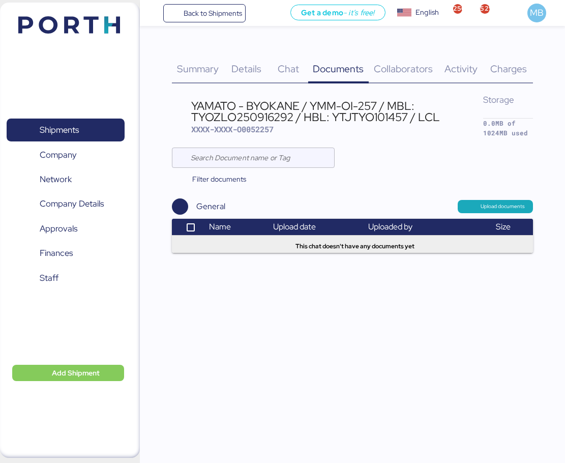
click at [505, 202] on span "Upload documents" at bounding box center [502, 206] width 44 height 9
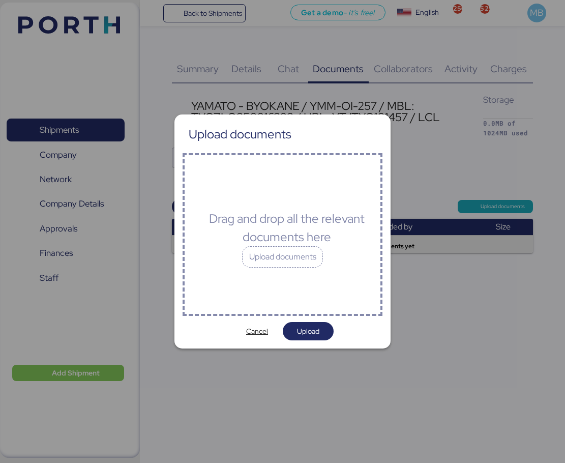
click at [297, 250] on div "Upload documents" at bounding box center [282, 256] width 81 height 21
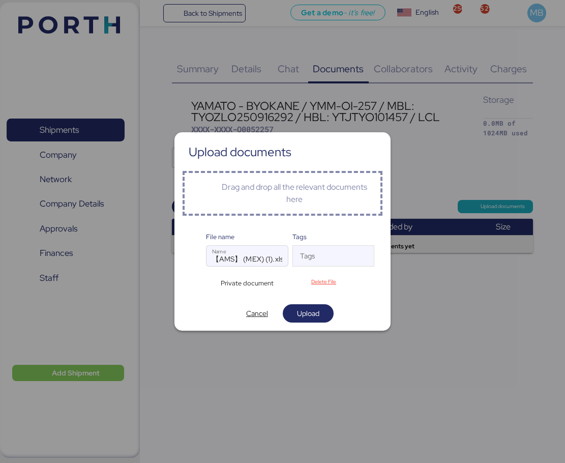
click at [315, 312] on span "Upload" at bounding box center [308, 313] width 22 height 12
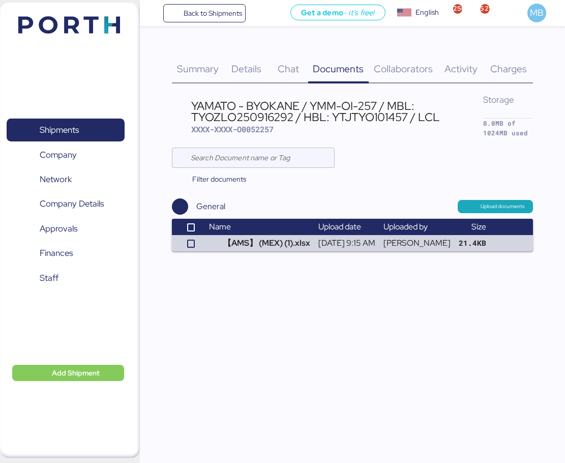
click at [257, 65] on span "Details" at bounding box center [246, 68] width 30 height 13
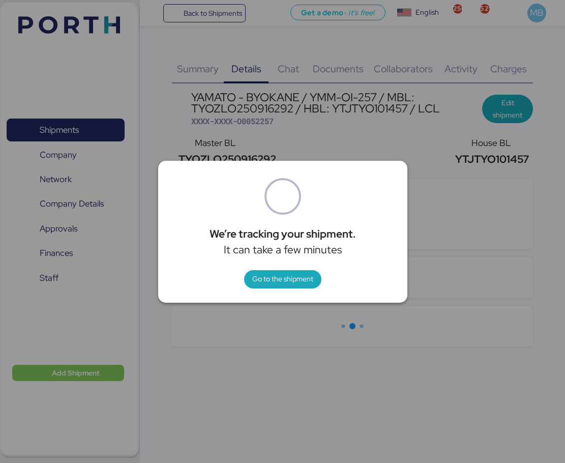
click at [304, 278] on span "Go to the shipment" at bounding box center [282, 278] width 61 height 12
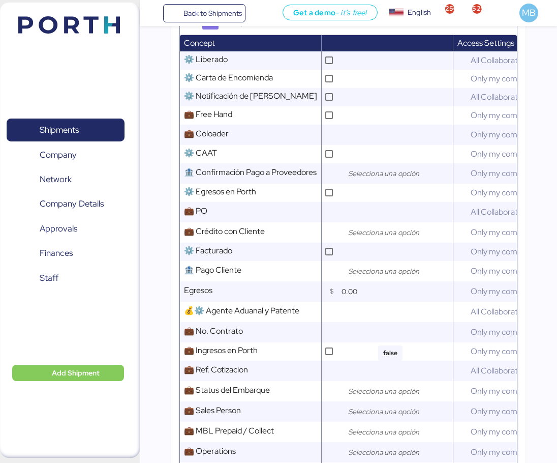
scroll to position [508, 0]
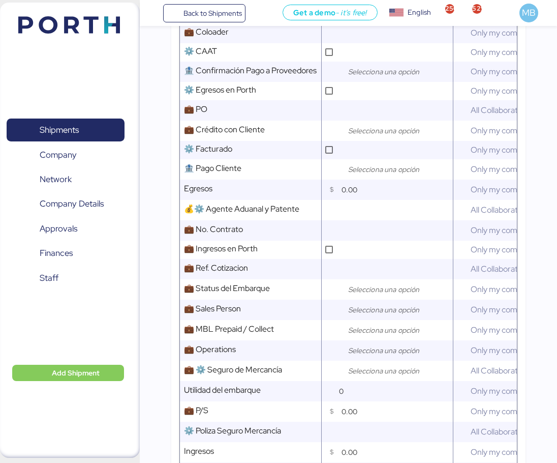
click at [364, 299] on div at bounding box center [397, 289] width 112 height 20
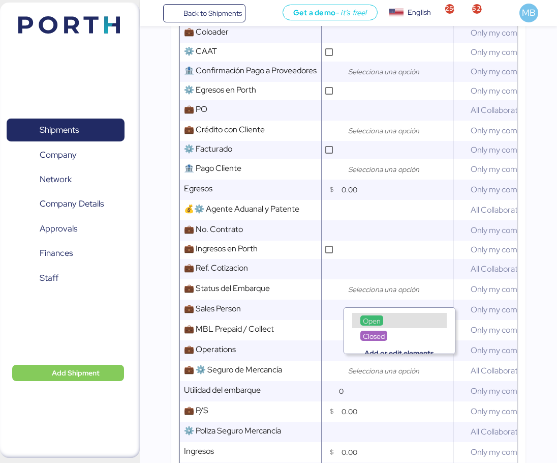
click at [322, 319] on td "💼 Sales Person Comment" at bounding box center [251, 309] width 142 height 20
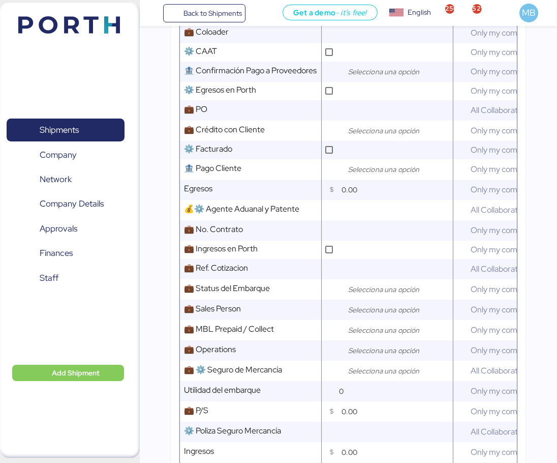
click at [346, 314] on div at bounding box center [343, 309] width 5 height 10
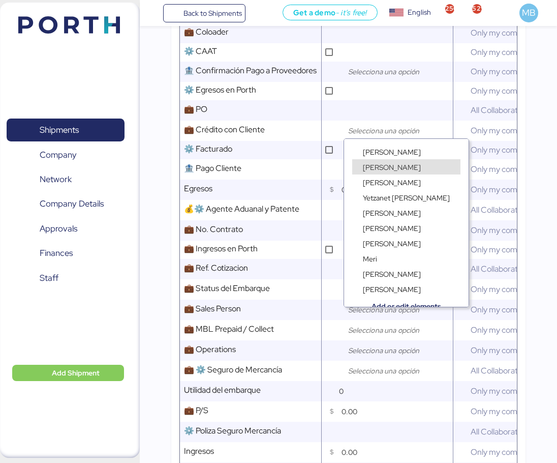
click at [389, 152] on span "[PERSON_NAME]" at bounding box center [392, 151] width 58 height 9
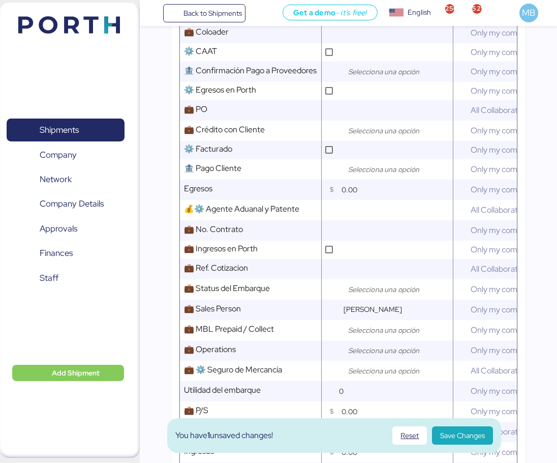
click at [375, 349] on div at bounding box center [397, 350] width 112 height 20
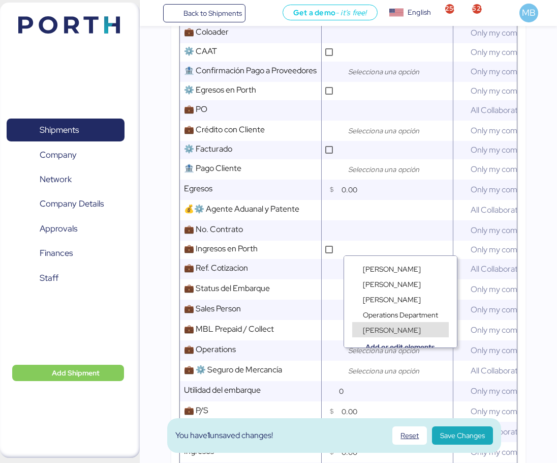
click at [384, 329] on span "[PERSON_NAME]" at bounding box center [392, 329] width 58 height 9
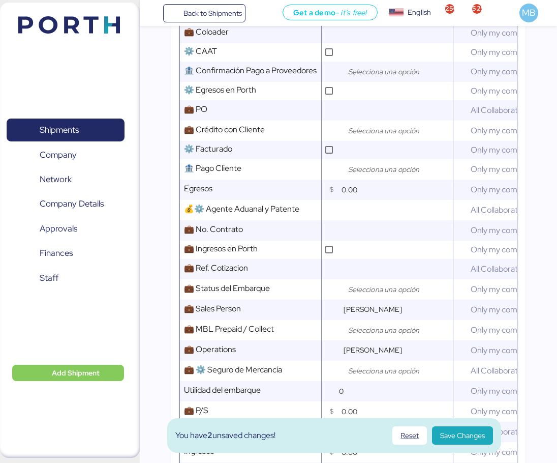
click at [453, 433] on span "Save Changes" at bounding box center [462, 435] width 45 height 12
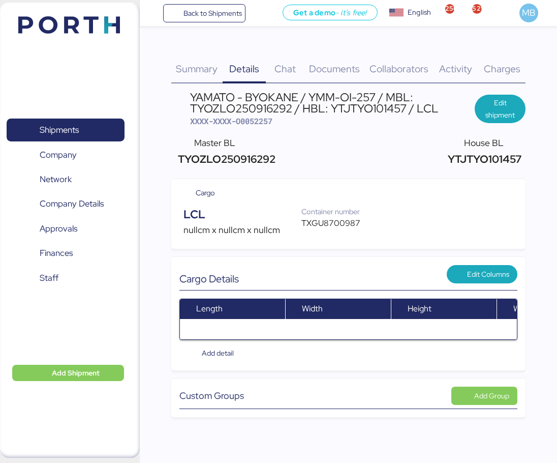
scroll to position [0, 0]
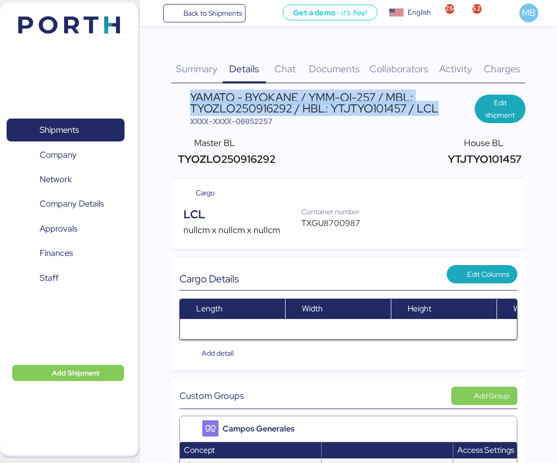
drag, startPoint x: 426, startPoint y: 108, endPoint x: 193, endPoint y: 99, distance: 233.0
click at [193, 99] on div "YAMATO - BYOKANE / YMM-OI-257 / MBL: TYOZLO250916292 / HBL: YTJTYO101457 / LCL" at bounding box center [332, 103] width 285 height 23
copy div "YAMATO - BYOKANE / YMM-OI-257 / MBL: TYOZLO250916292 / HBL: YTJTYO101457 / LCL"
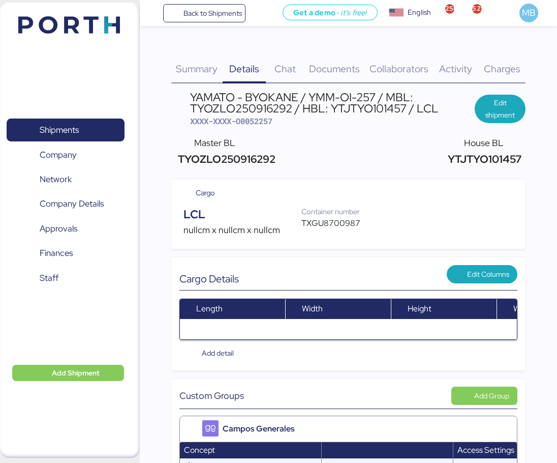
click at [258, 120] on span "XXXX-XXXX-O0052257" at bounding box center [231, 121] width 82 height 10
copy span "O0052257"
click at [318, 227] on div "TXGU8700987" at bounding box center [335, 223] width 69 height 12
click at [319, 225] on div "TXGU8700987" at bounding box center [335, 223] width 69 height 12
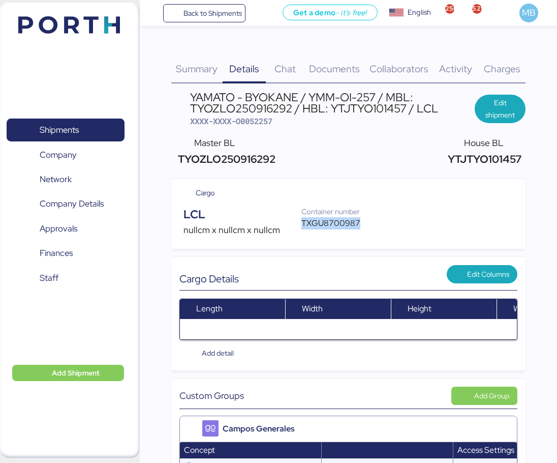
click at [319, 225] on div "TXGU8700987" at bounding box center [335, 223] width 69 height 12
click at [270, 121] on span "XXXX-XXXX-O0052257" at bounding box center [231, 121] width 82 height 10
